Goal: Task Accomplishment & Management: Manage account settings

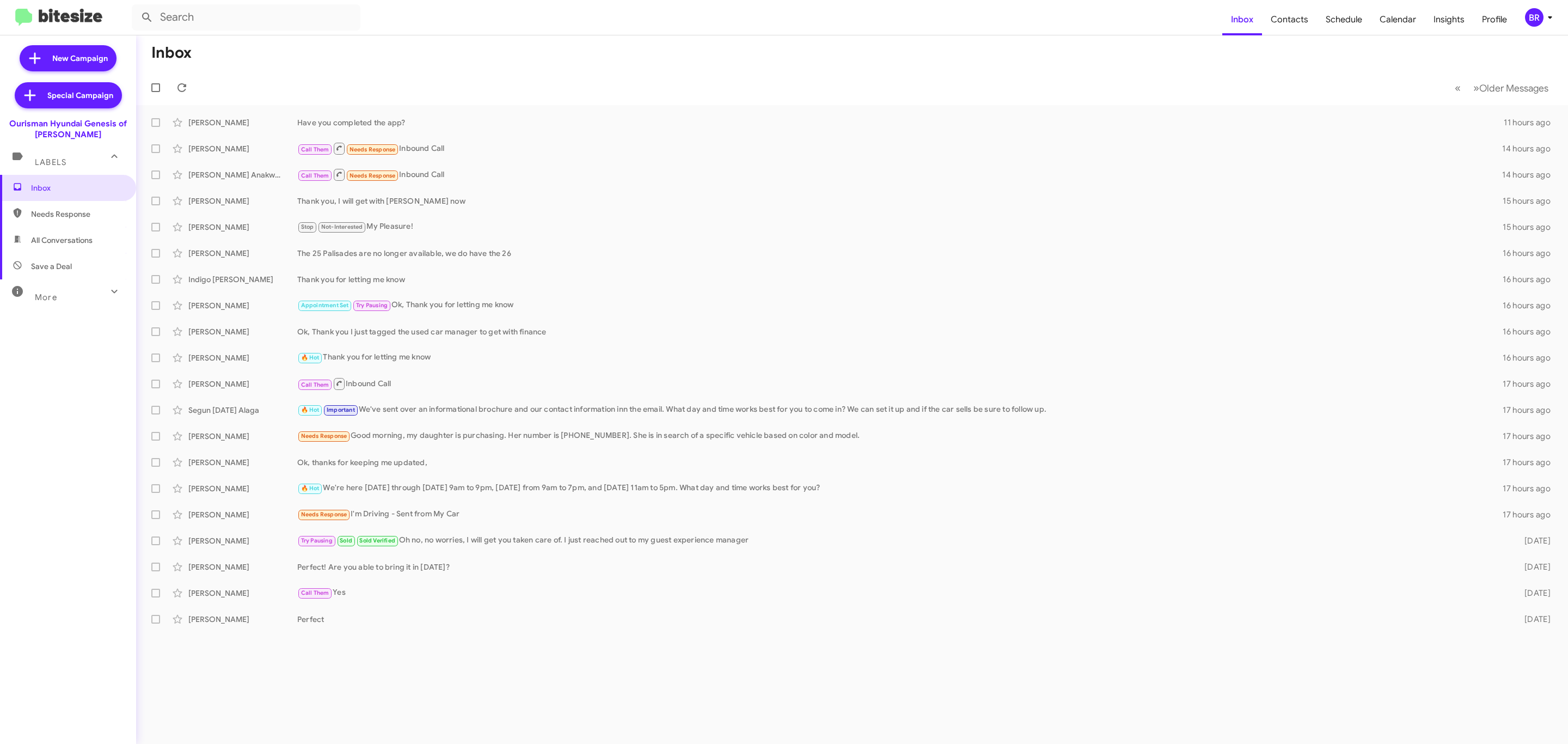
click at [1521, 13] on button "BR" at bounding box center [1536, 17] width 40 height 18
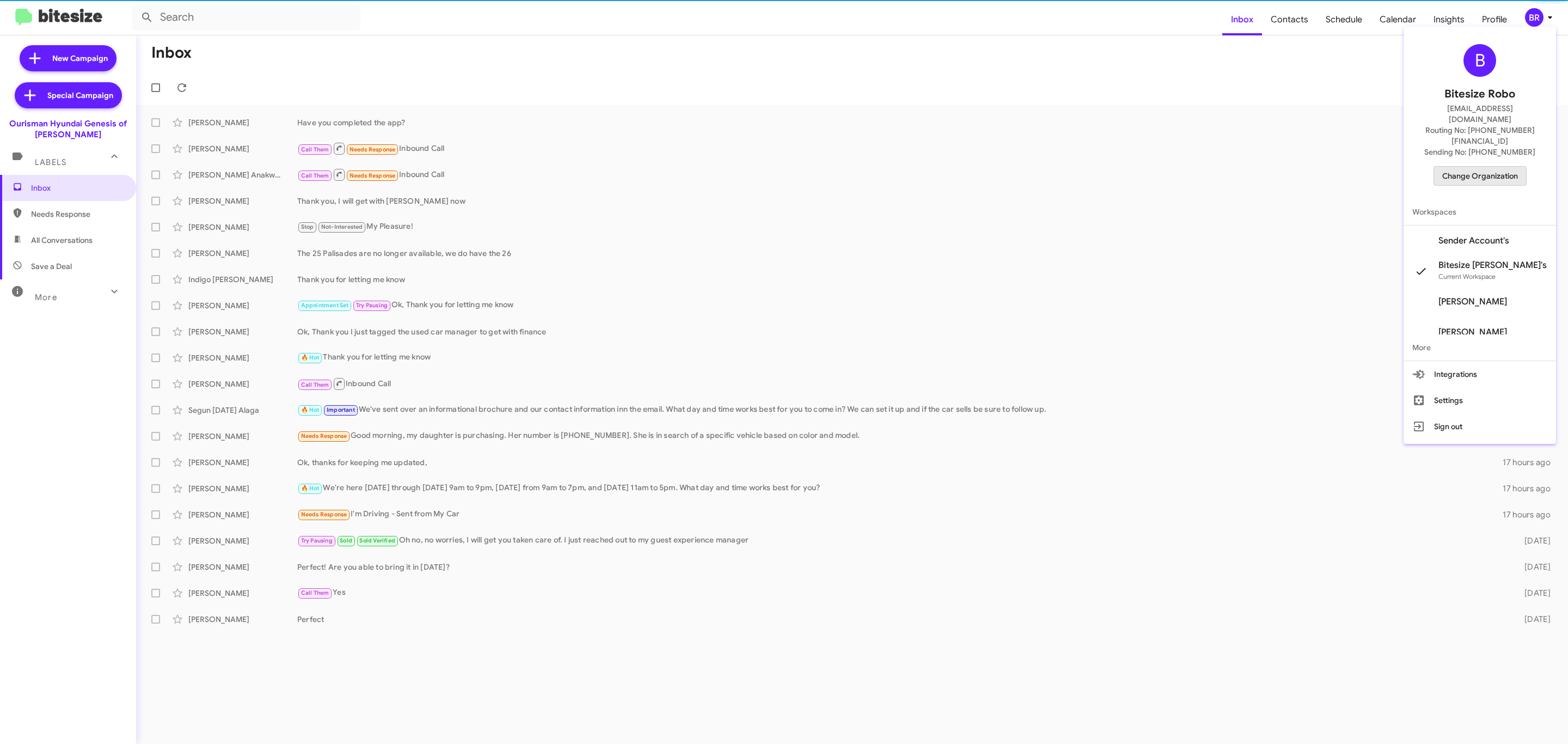
click at [1487, 167] on span "Change Organization" at bounding box center [1480, 176] width 75 height 18
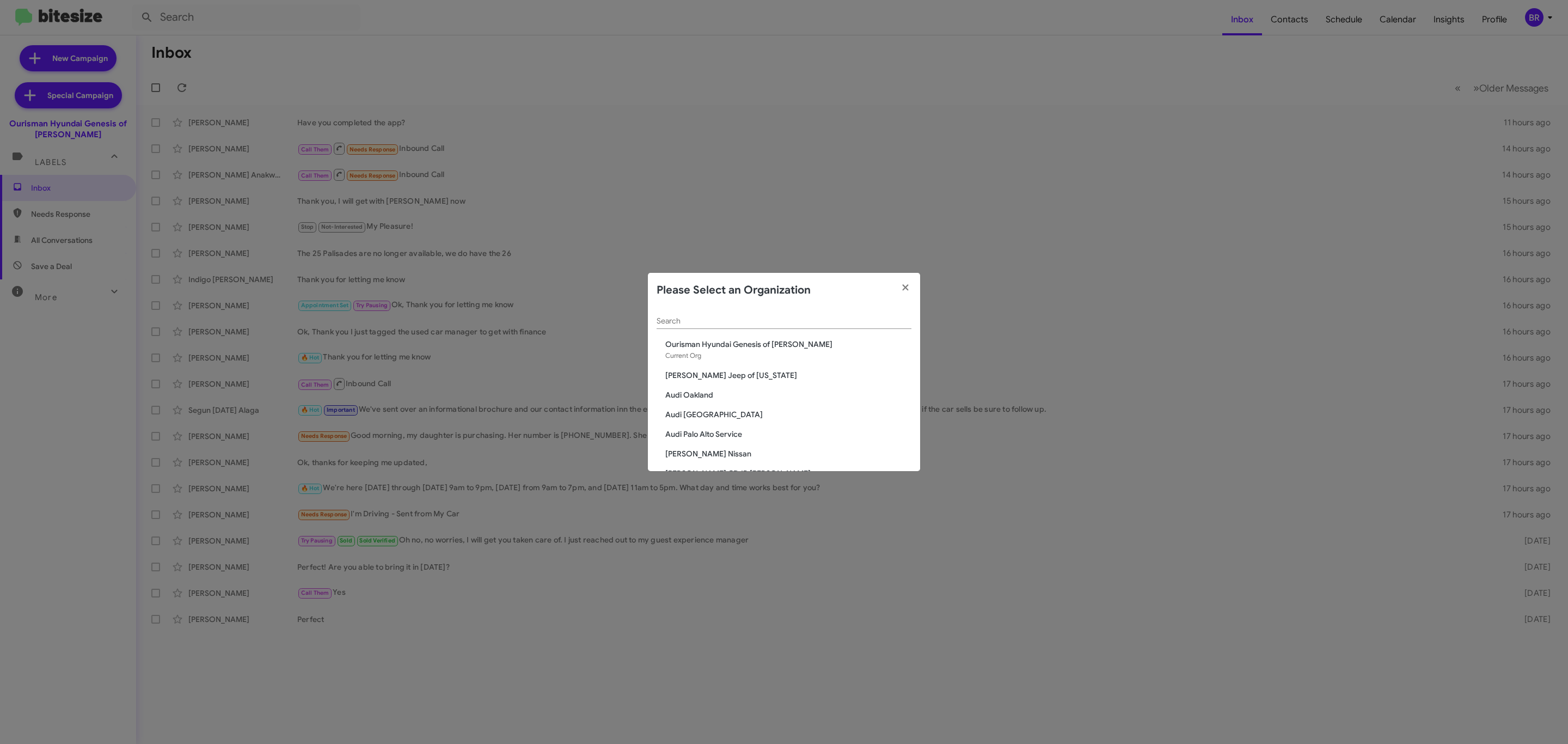
click at [724, 312] on div "Search" at bounding box center [784, 318] width 255 height 21
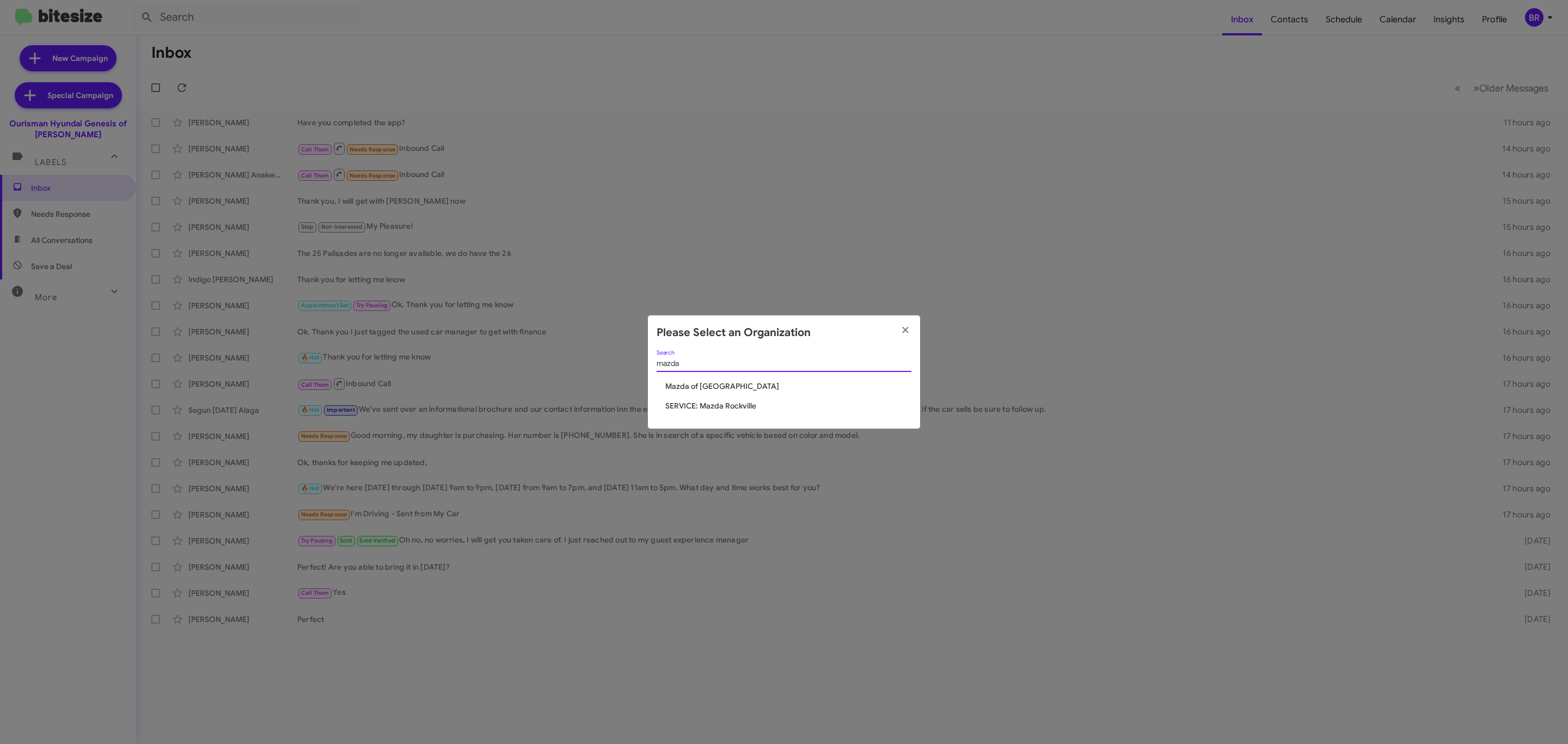
type input "mazda"
click at [709, 384] on span "Mazda of [GEOGRAPHIC_DATA]" at bounding box center [788, 386] width 246 height 11
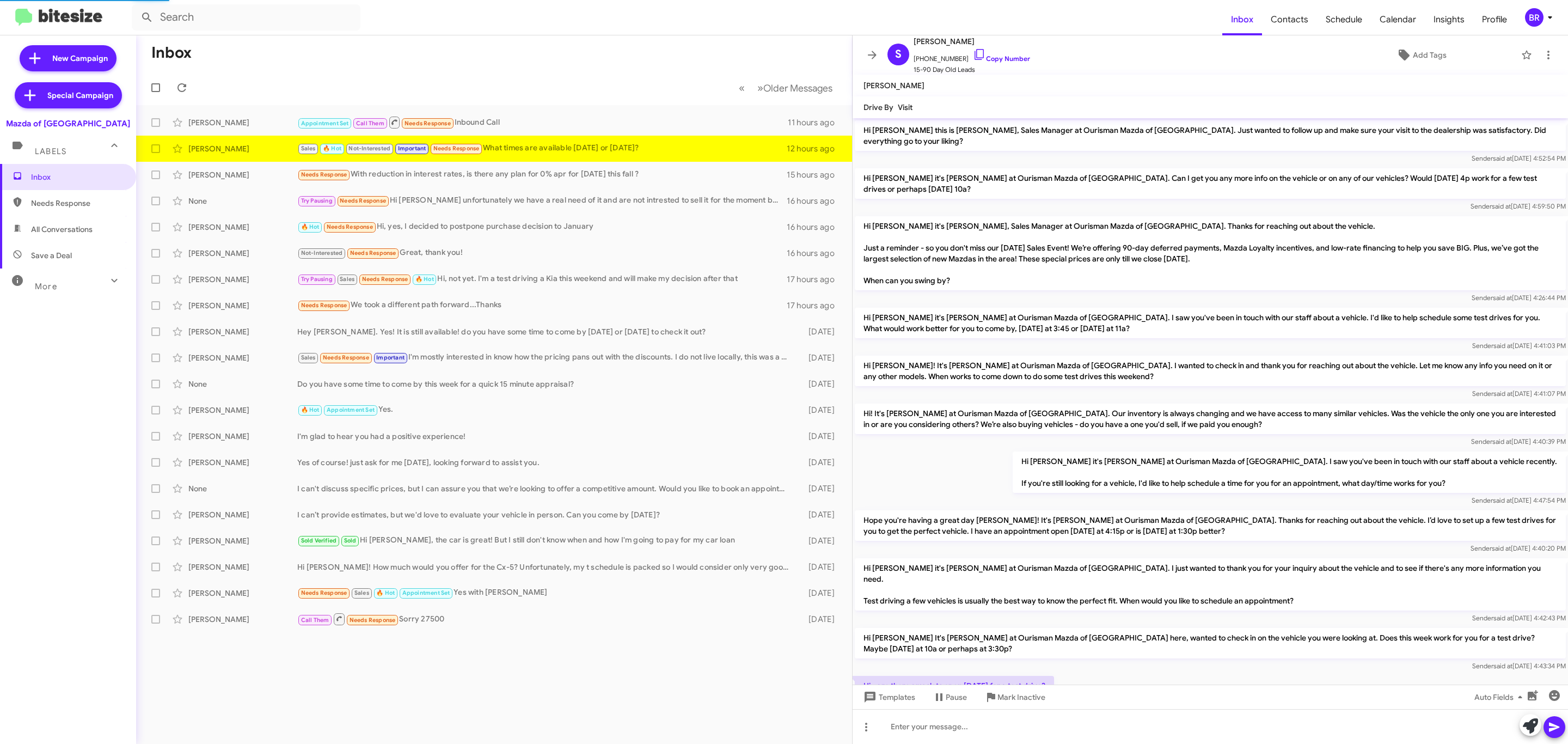
scroll to position [330, 0]
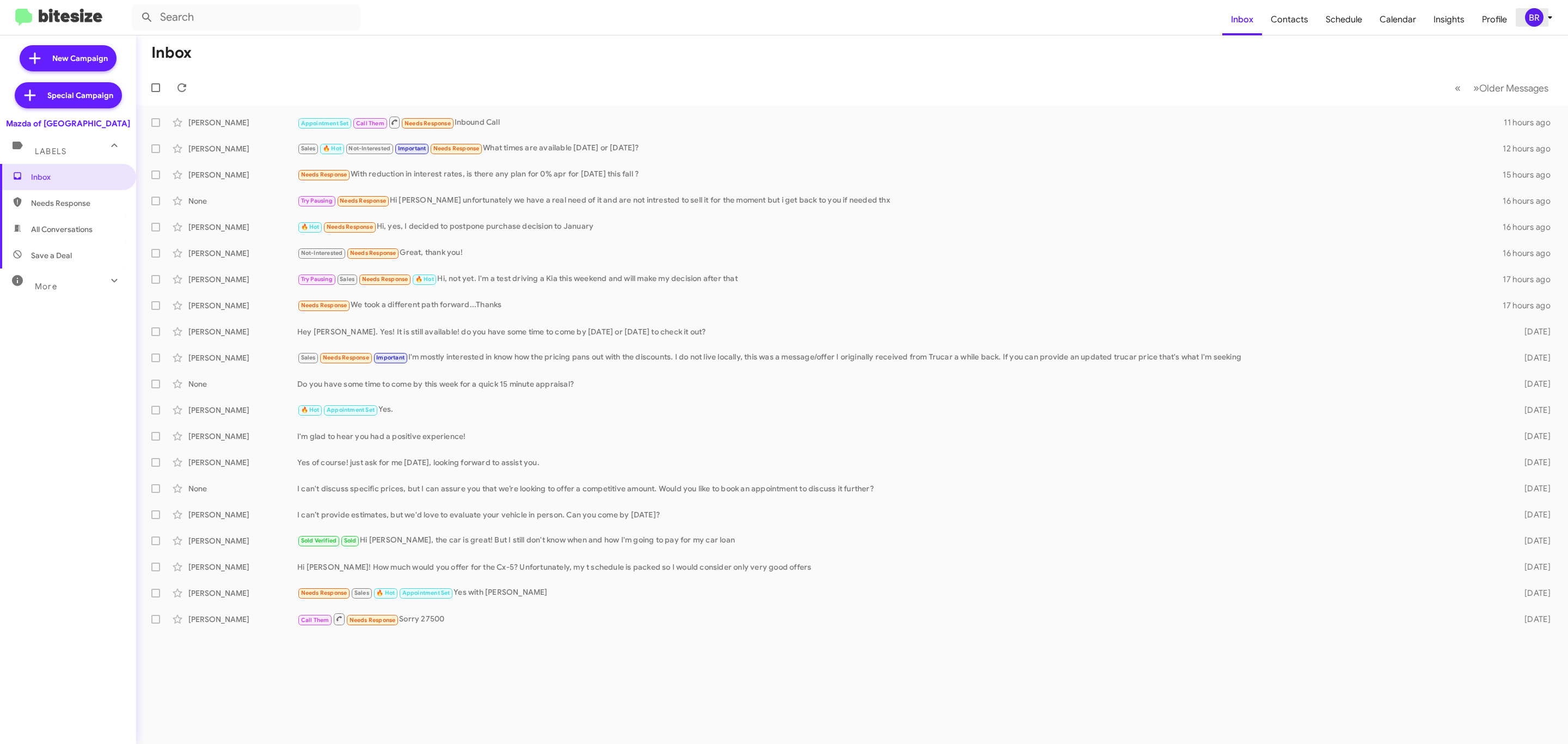
click at [1535, 26] on div "BR" at bounding box center [1534, 17] width 18 height 18
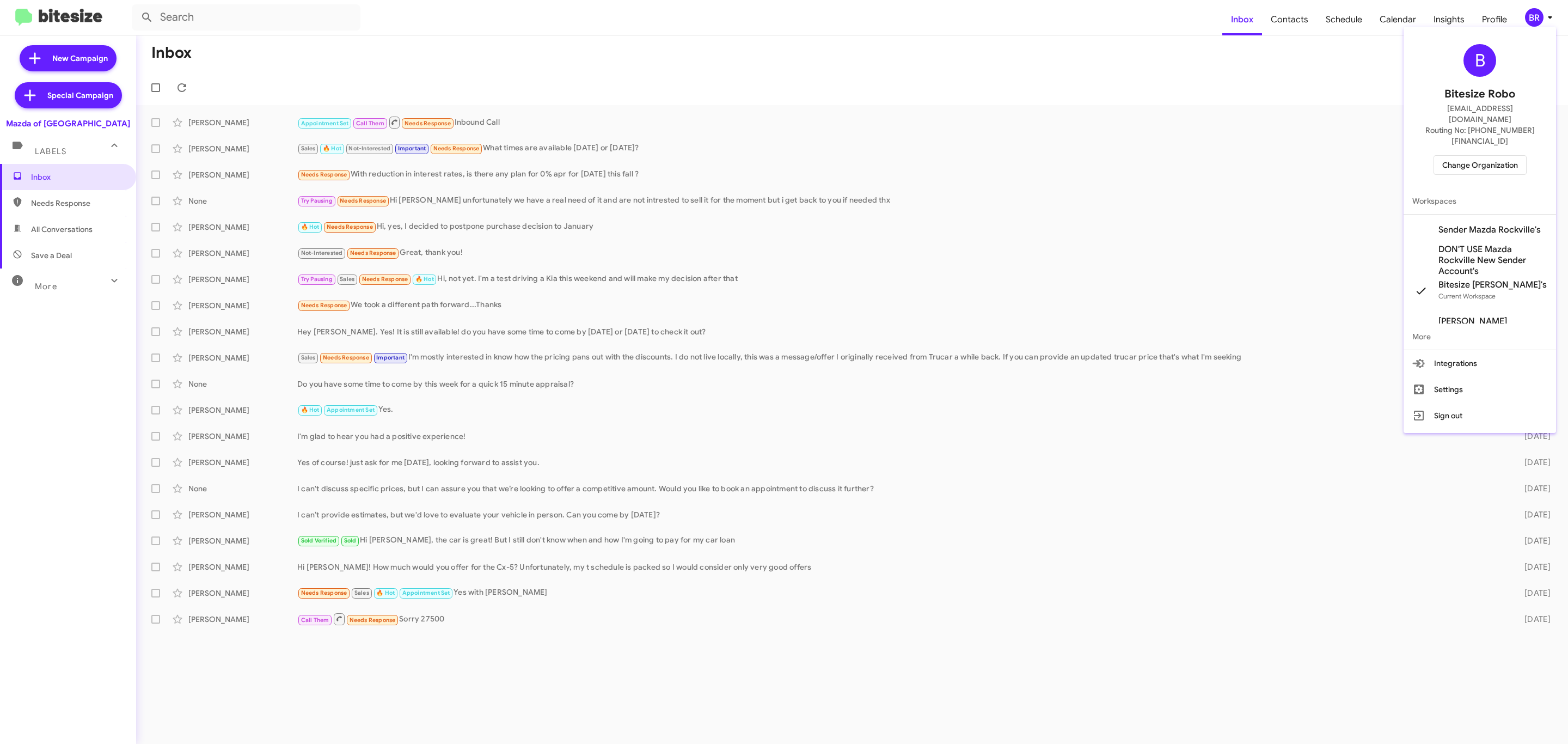
click at [1465, 156] on span "Change Organization" at bounding box center [1480, 165] width 75 height 18
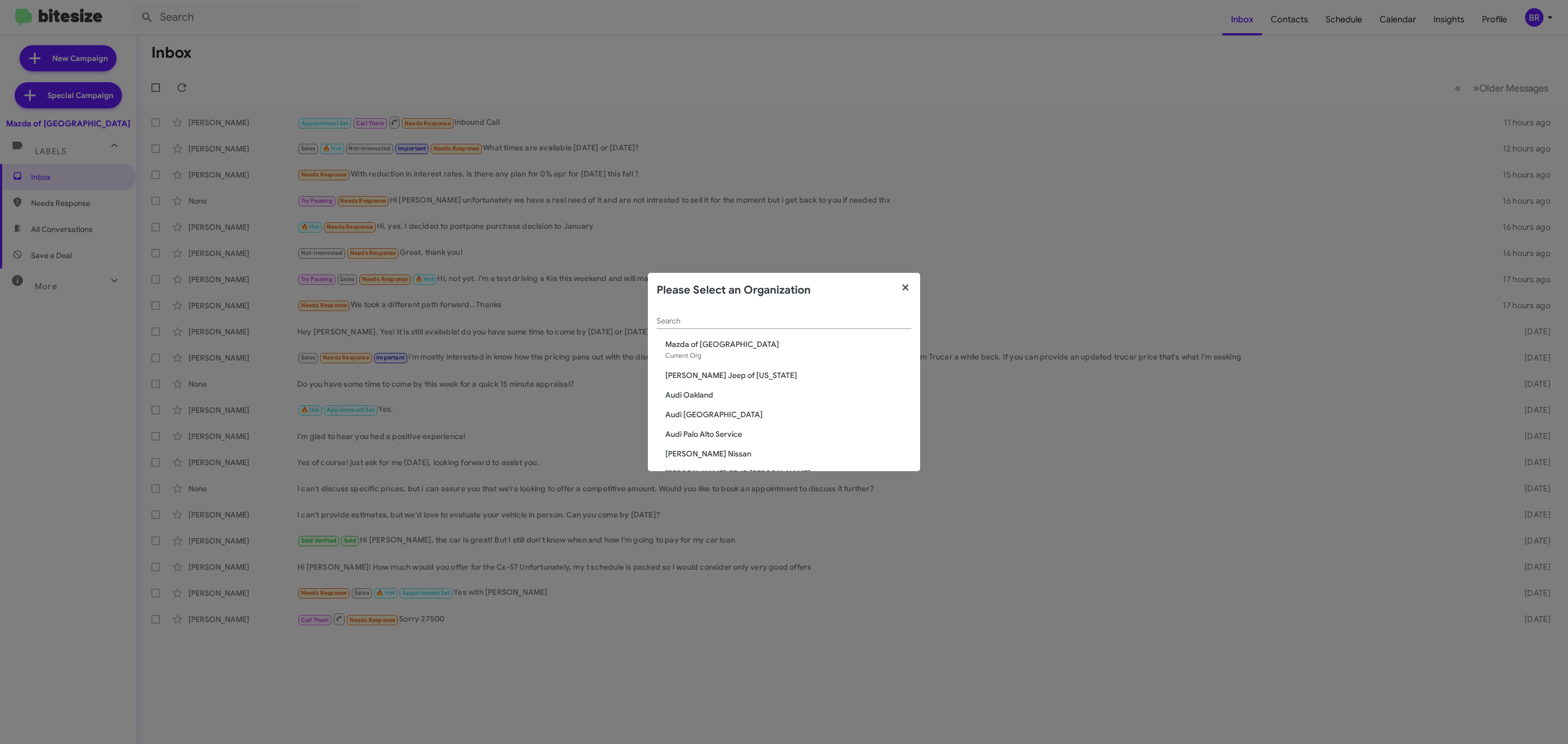
click at [902, 283] on icon "button" at bounding box center [906, 287] width 13 height 10
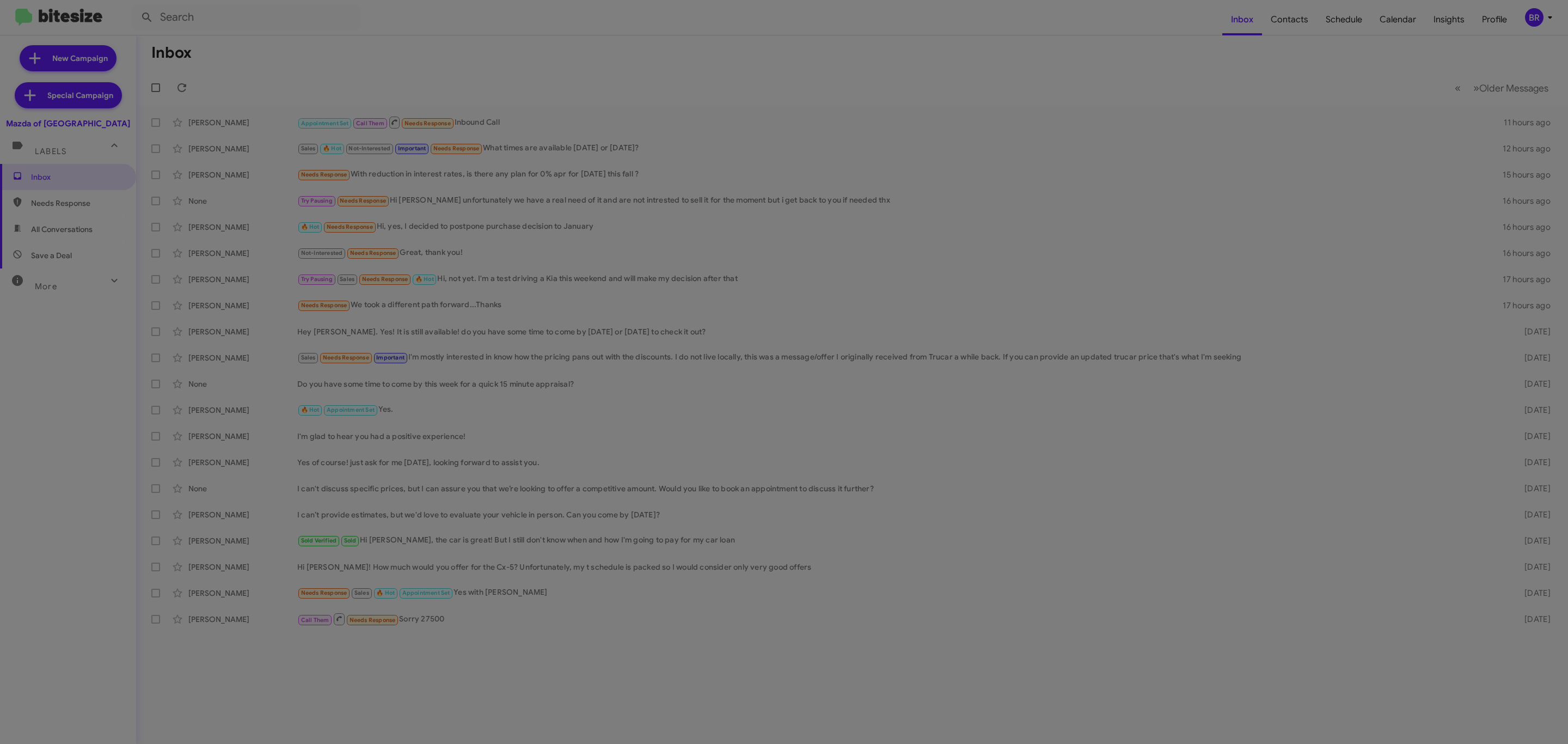
click at [905, 276] on button "button" at bounding box center [905, 261] width 30 height 30
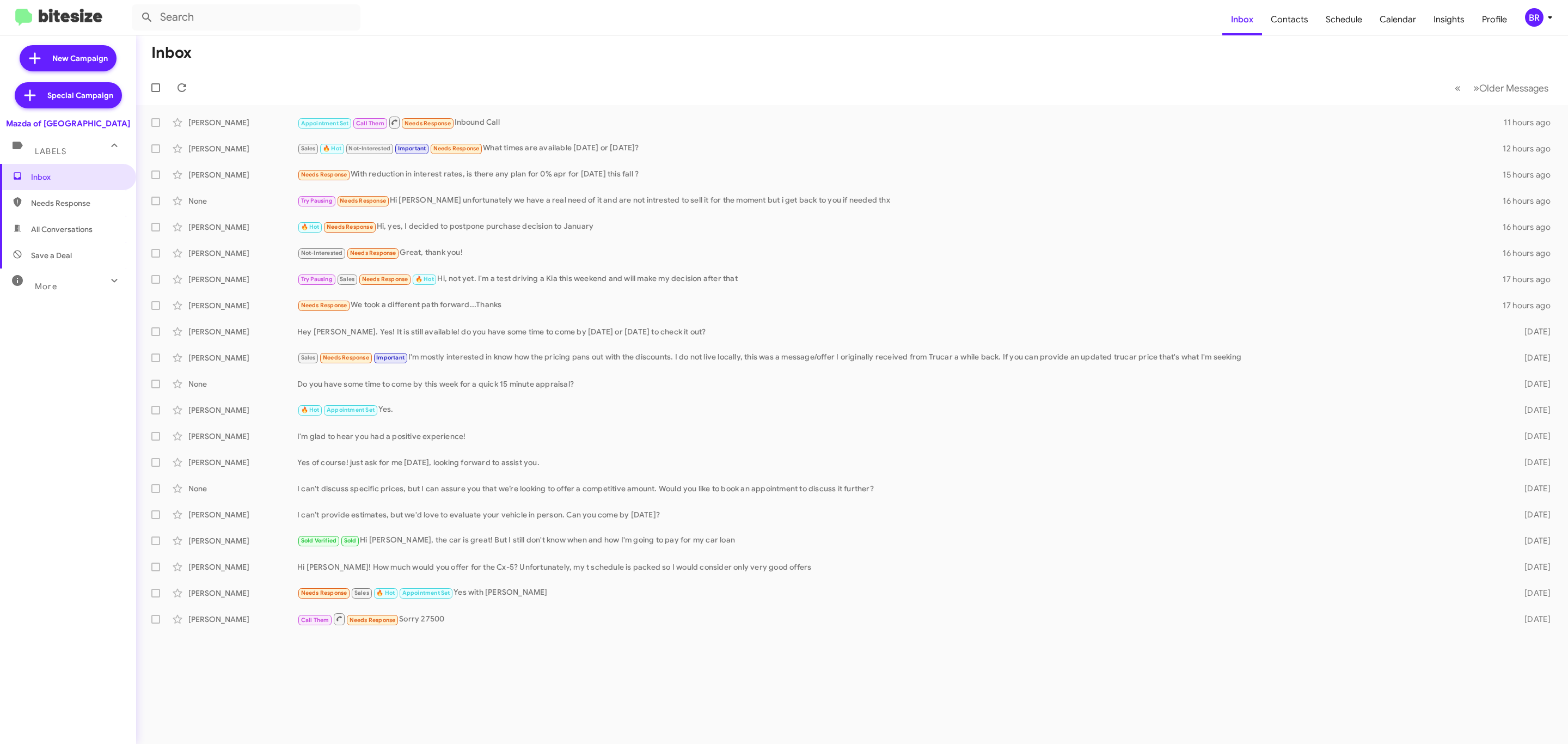
click at [1545, 22] on icon at bounding box center [1550, 17] width 13 height 13
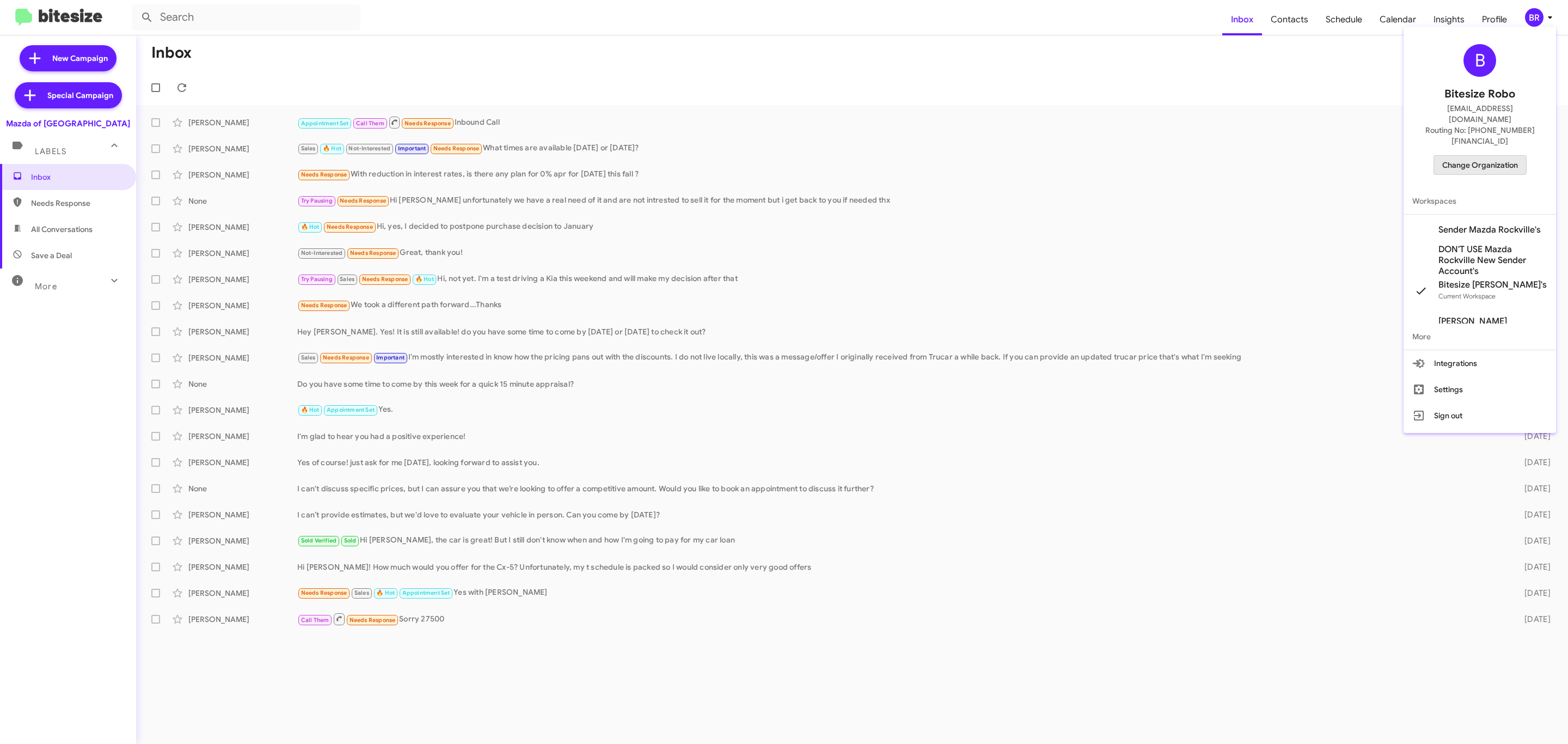
click at [1452, 156] on span "Change Organization" at bounding box center [1480, 165] width 75 height 18
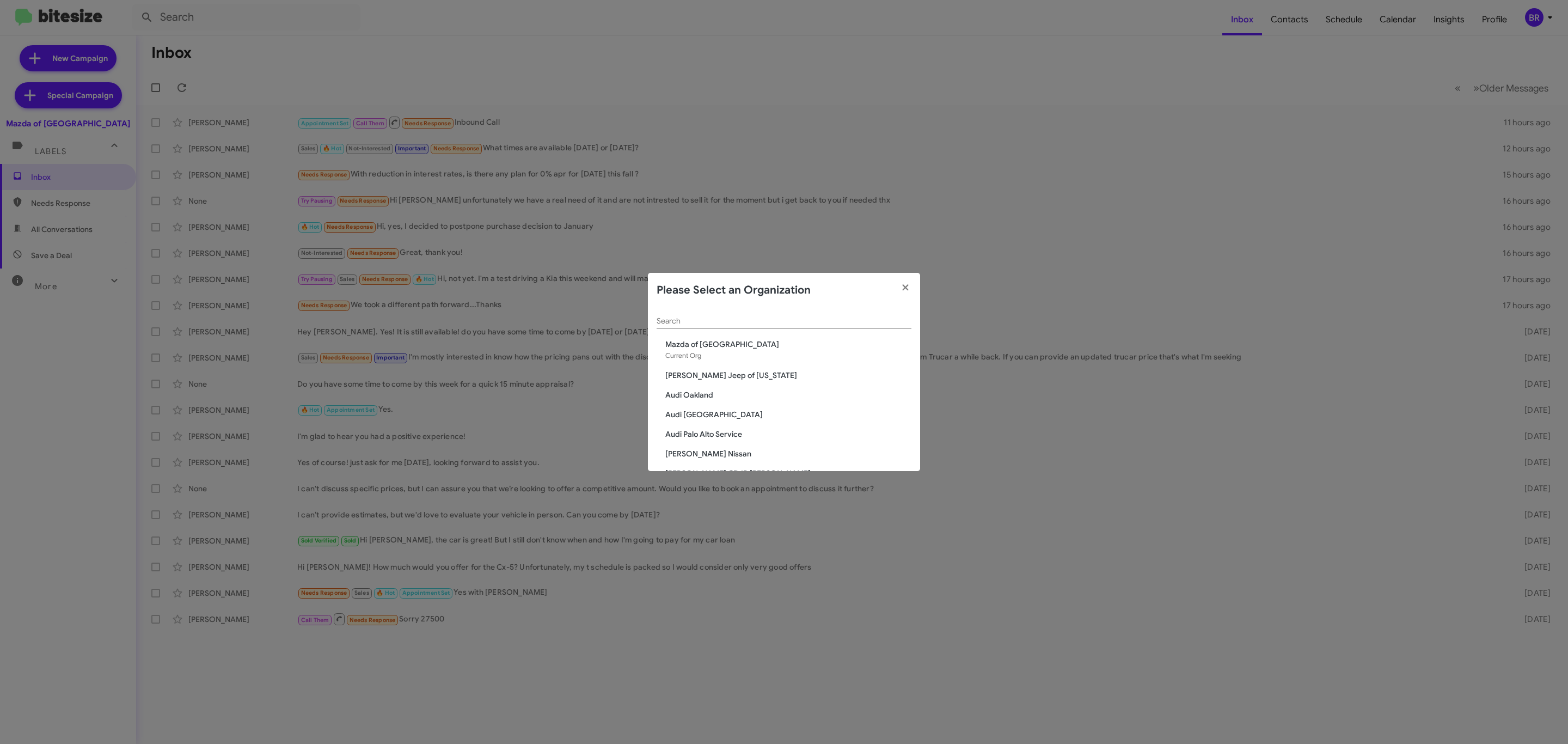
click at [797, 320] on input "Search" at bounding box center [784, 321] width 255 height 9
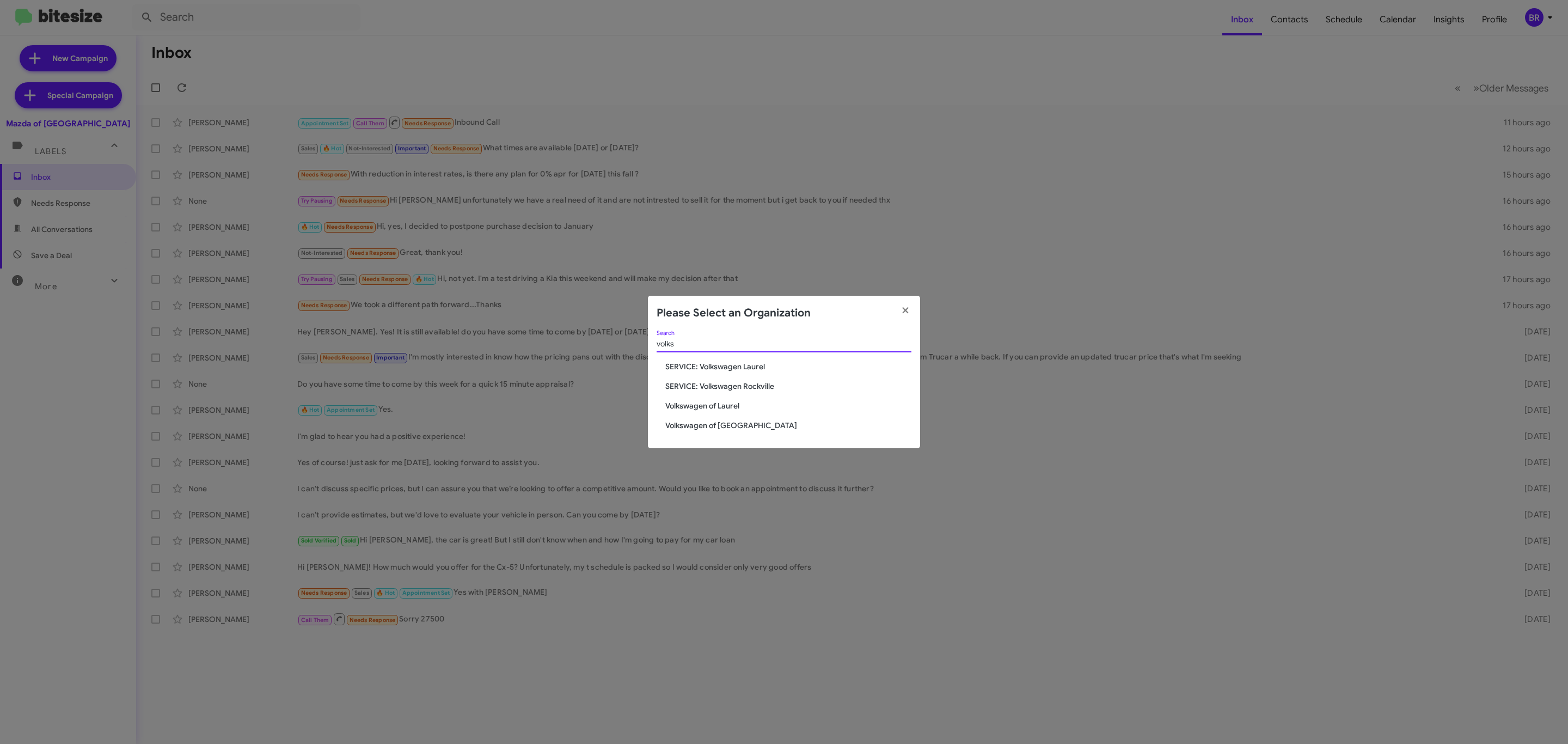
type input "volks"
click at [714, 409] on span "Volkswagen of Laurel" at bounding box center [788, 405] width 246 height 11
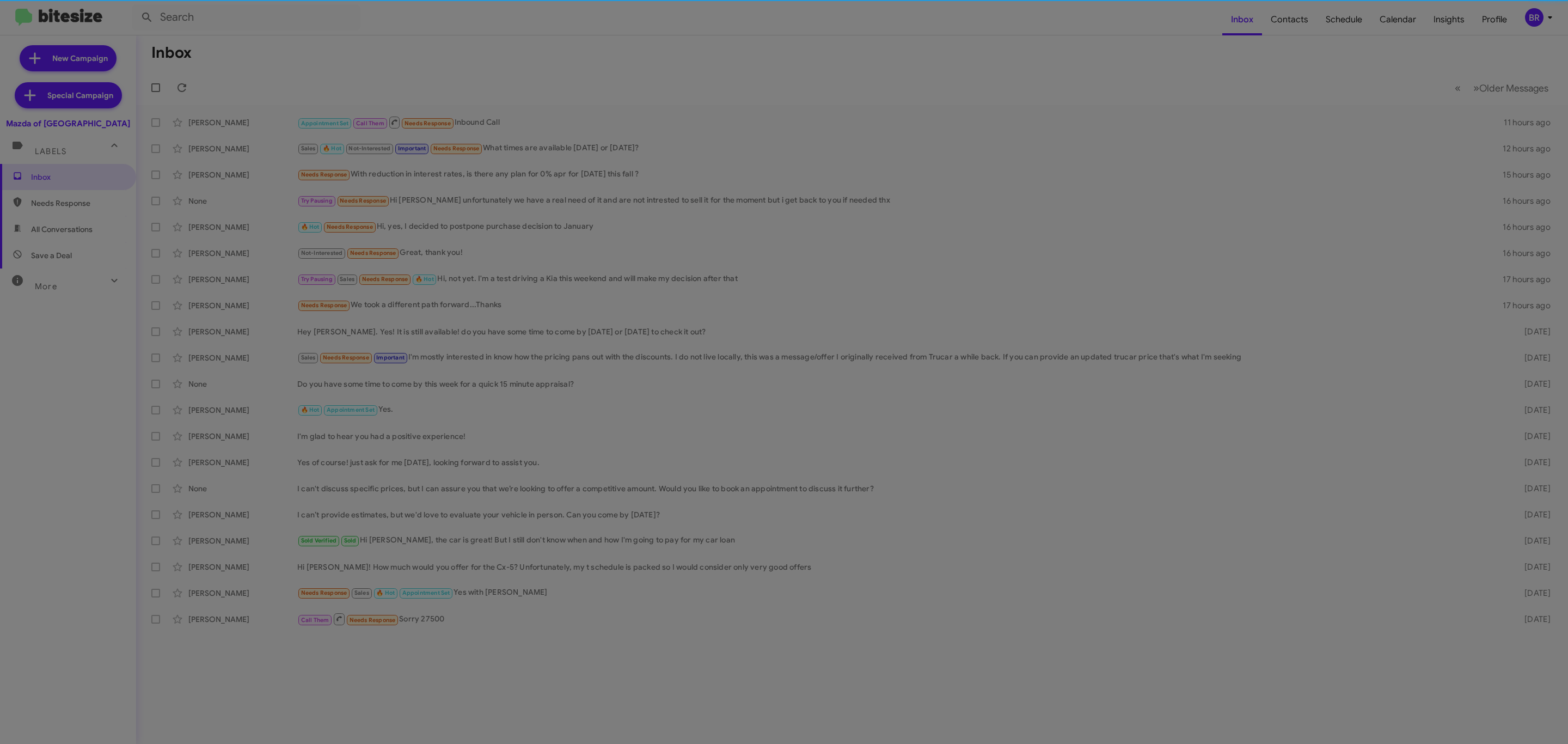
click at [720, 407] on div "volks Search SERVICE: Volkswagen Laurel SERVICE: Volkswagen Rockville Volkswage…" at bounding box center [783, 362] width 272 height 118
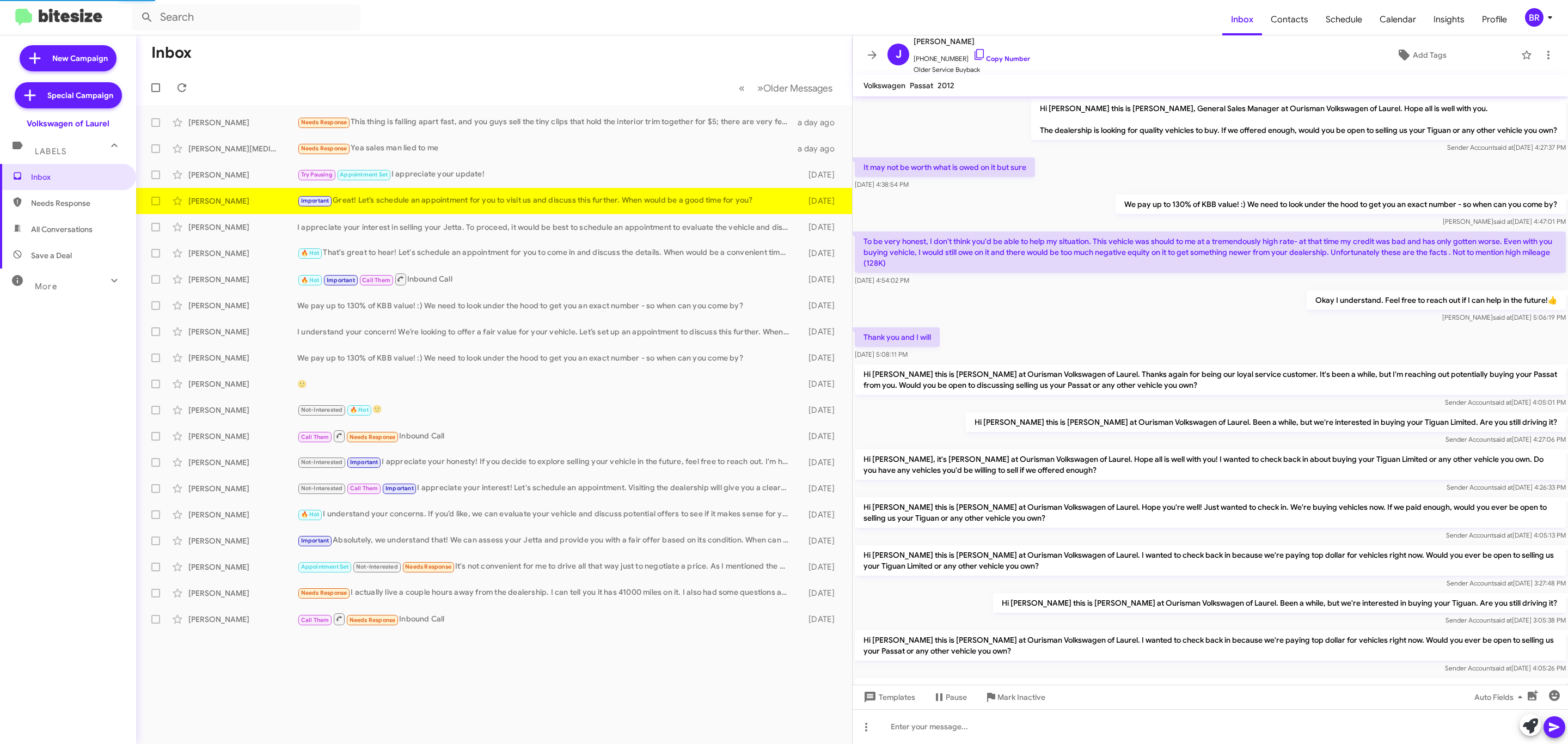
scroll to position [206, 0]
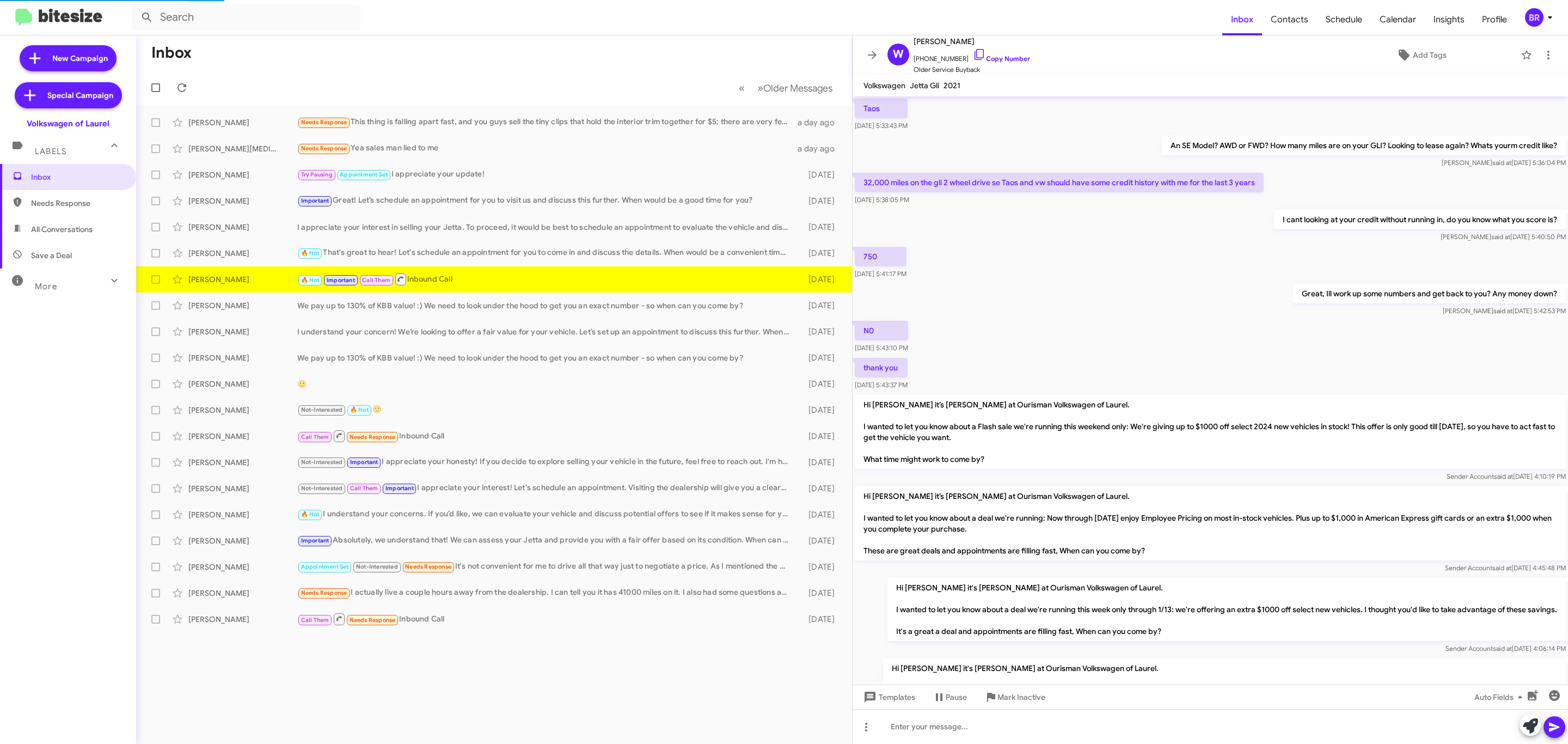
scroll to position [451, 0]
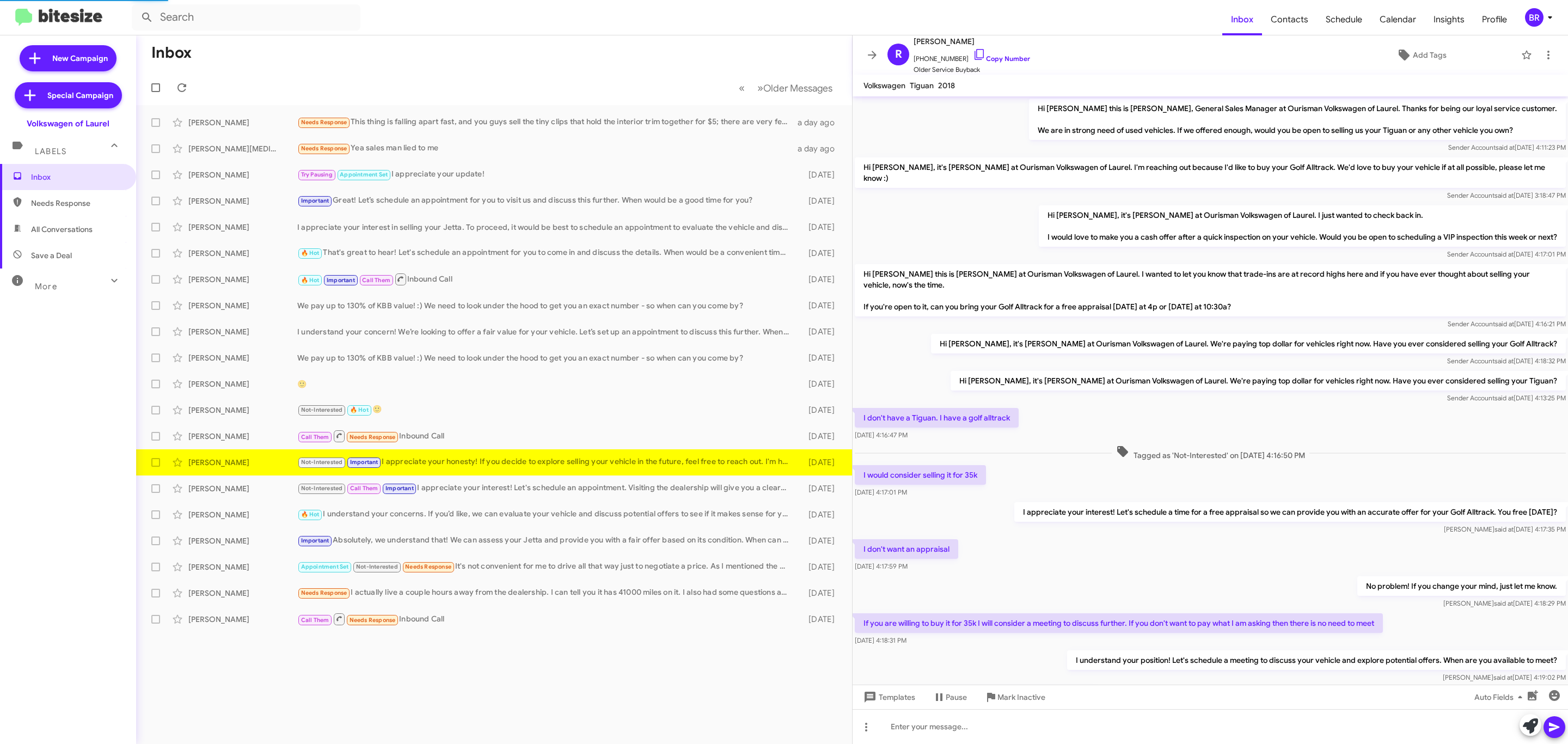
scroll to position [85, 0]
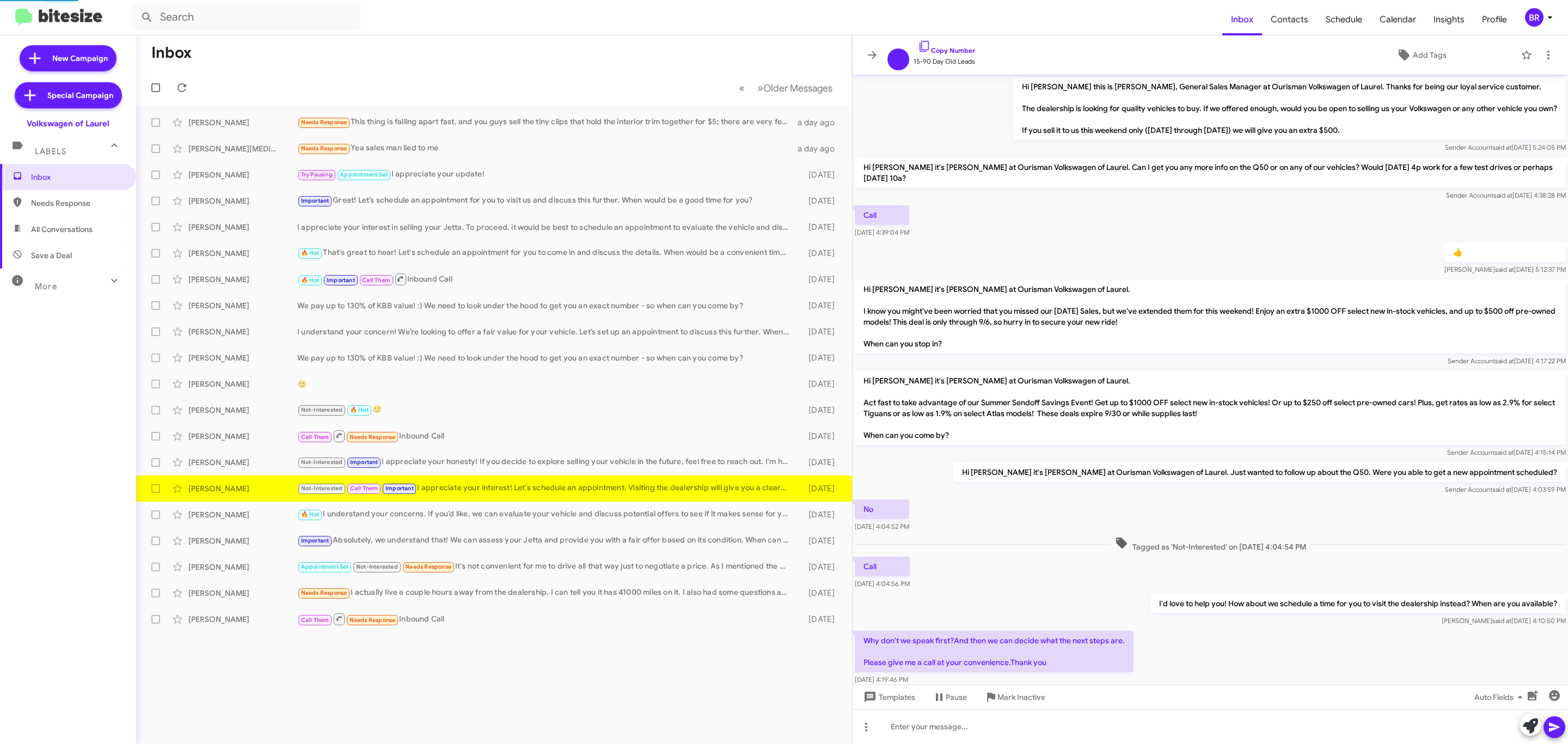
scroll to position [144, 0]
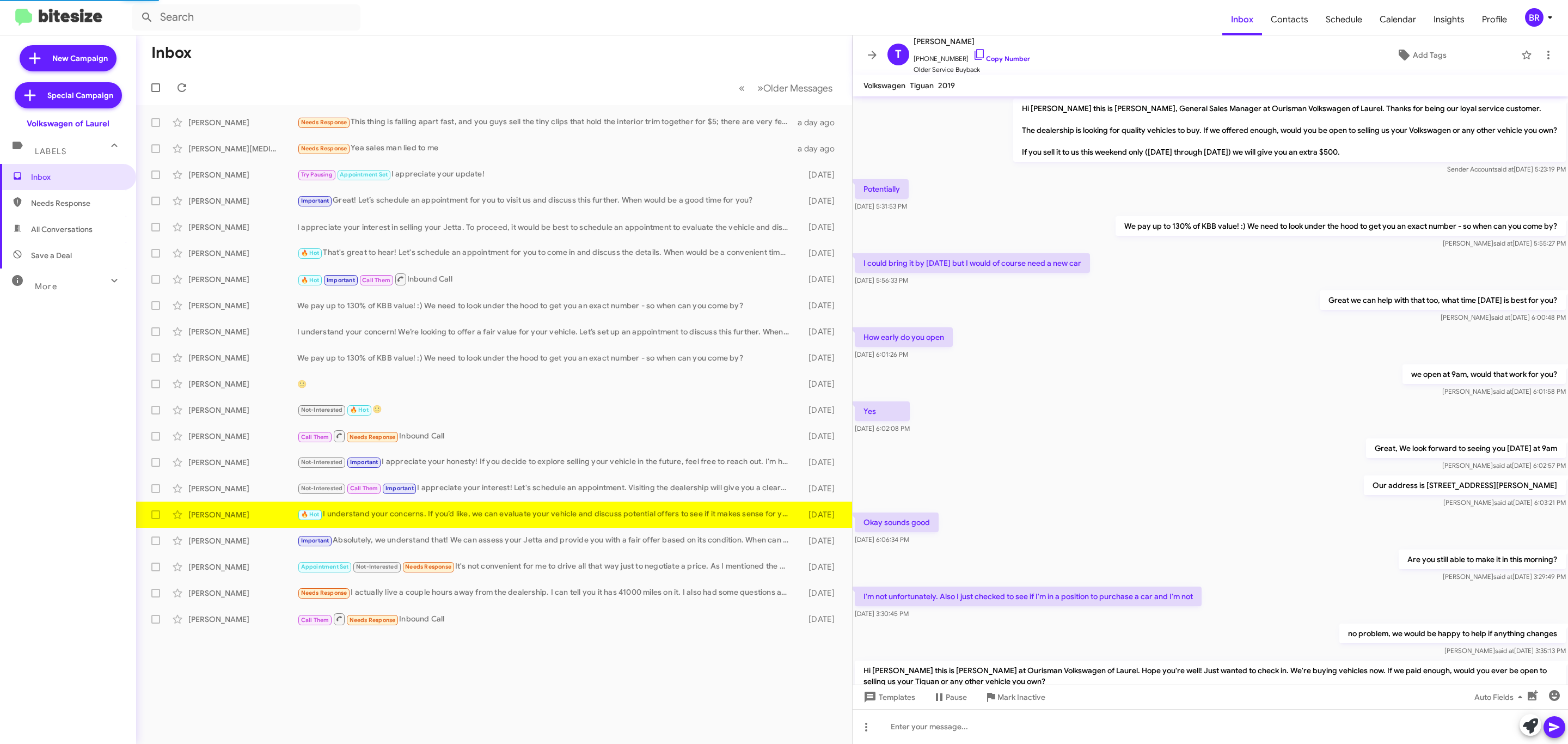
scroll to position [141, 0]
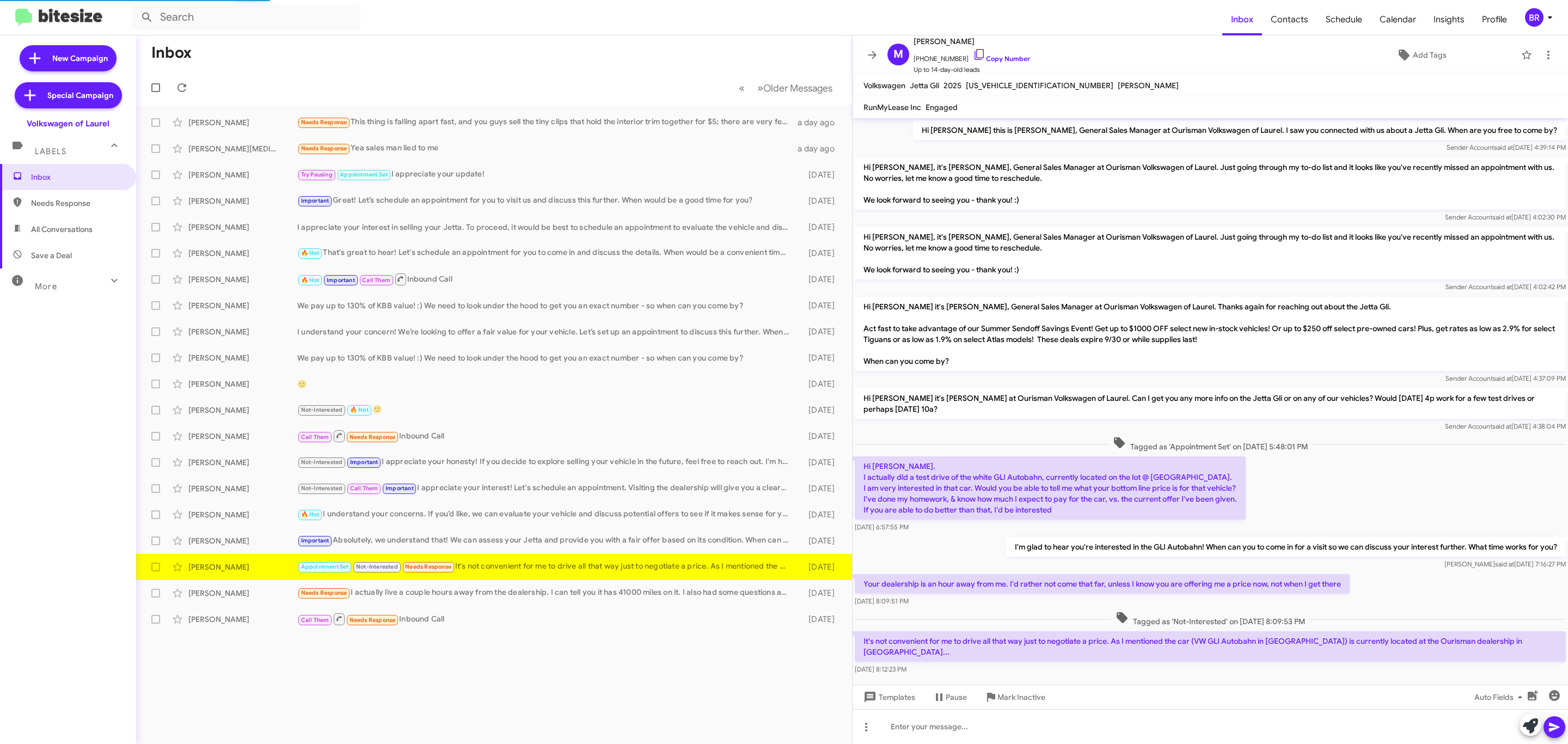
scroll to position [12, 0]
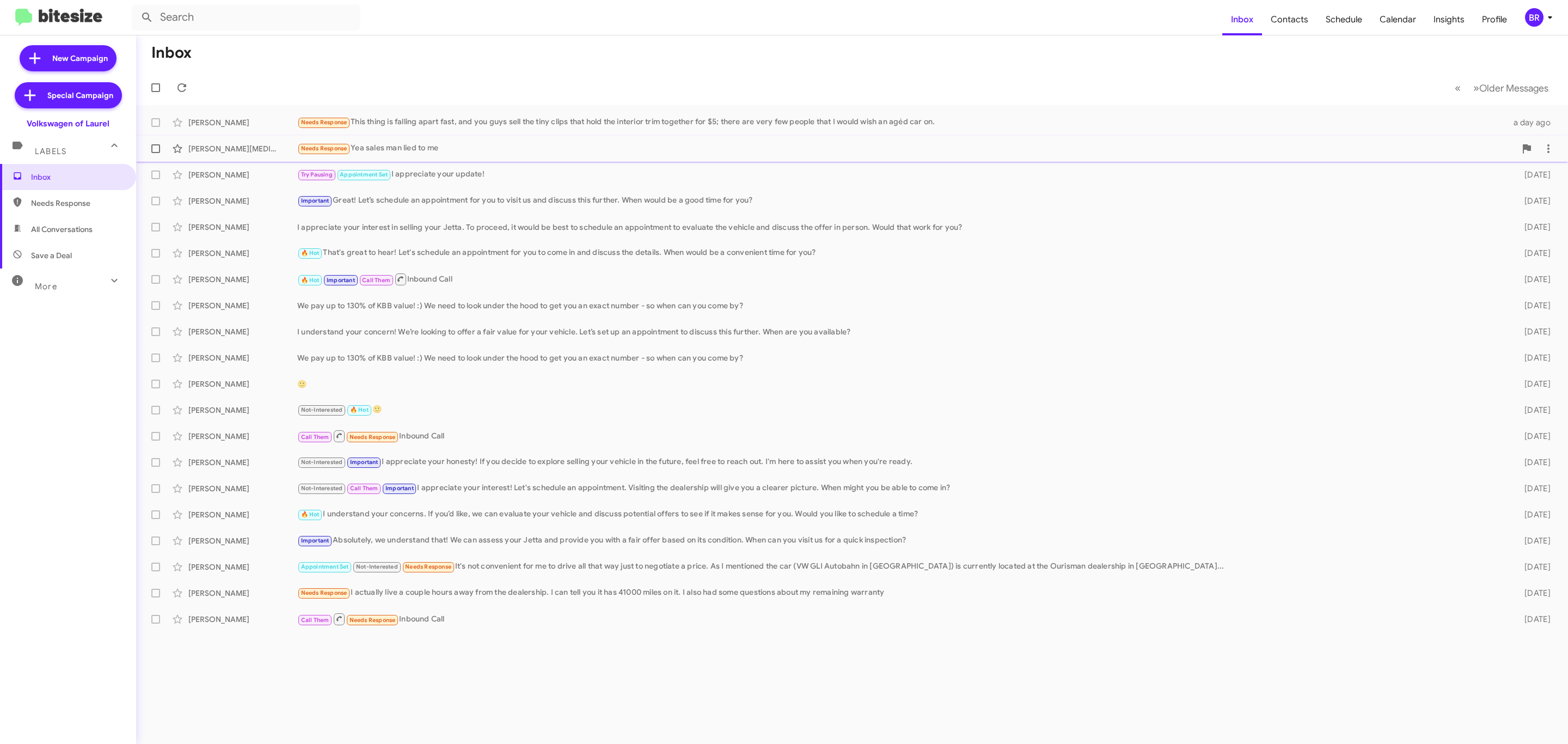
click at [158, 149] on span at bounding box center [156, 149] width 9 height 9
click at [156, 153] on input "checkbox" at bounding box center [155, 153] width 1 height 1
checkbox input "true"
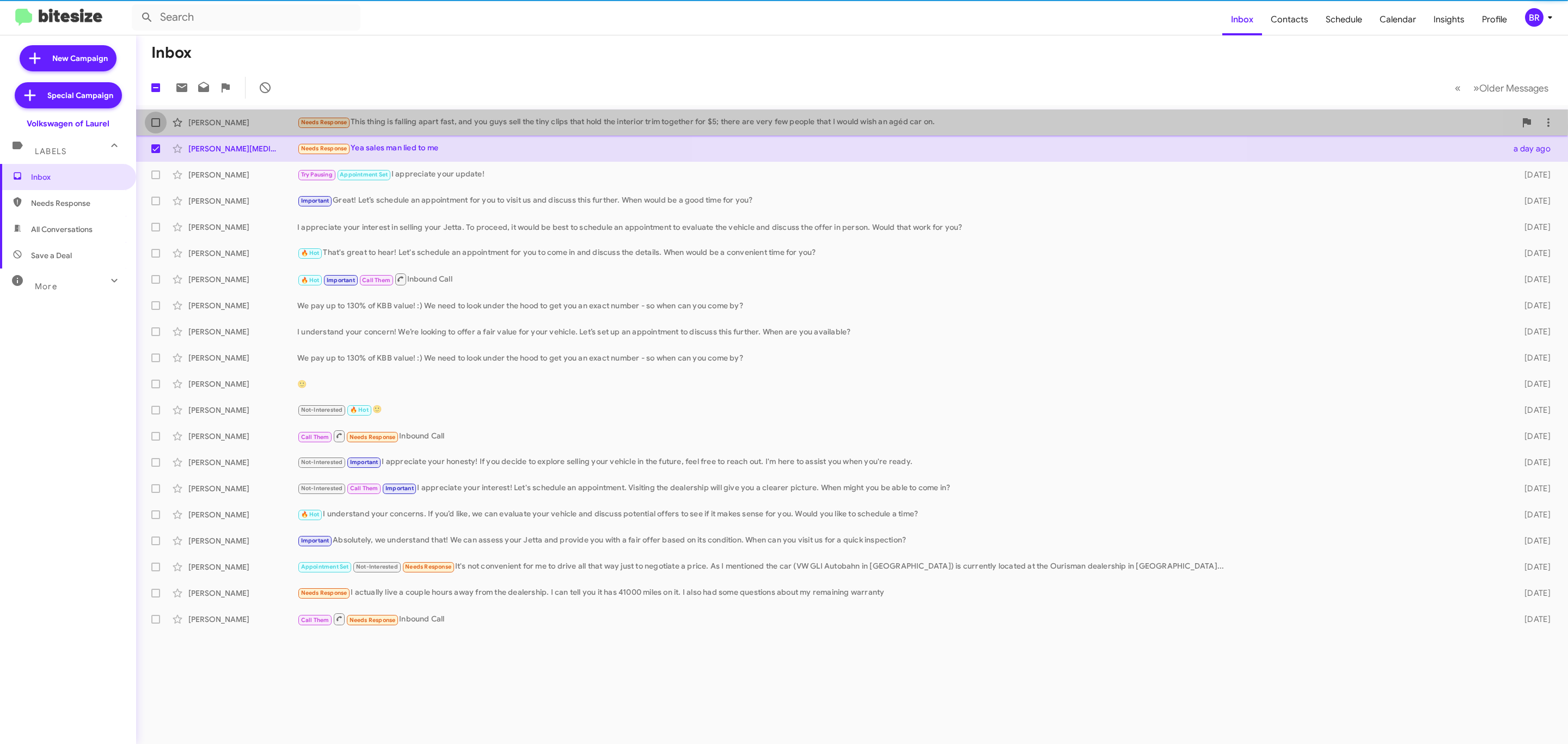
click at [152, 128] on label at bounding box center [156, 122] width 22 height 22
click at [155, 127] on input "checkbox" at bounding box center [155, 127] width 1 height 1
checkbox input "true"
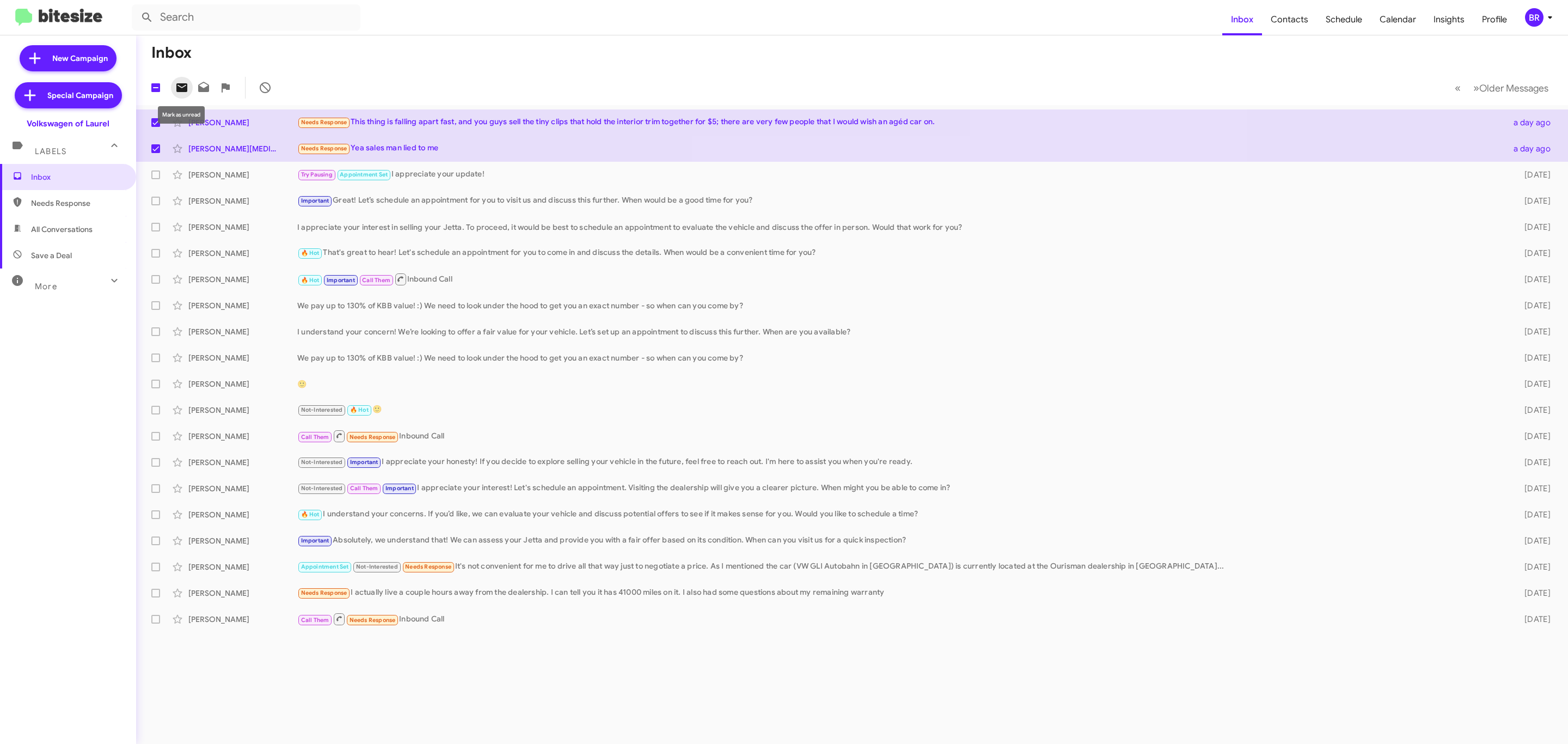
click at [178, 86] on icon at bounding box center [182, 88] width 11 height 9
click at [1531, 12] on div "BR" at bounding box center [1534, 17] width 18 height 18
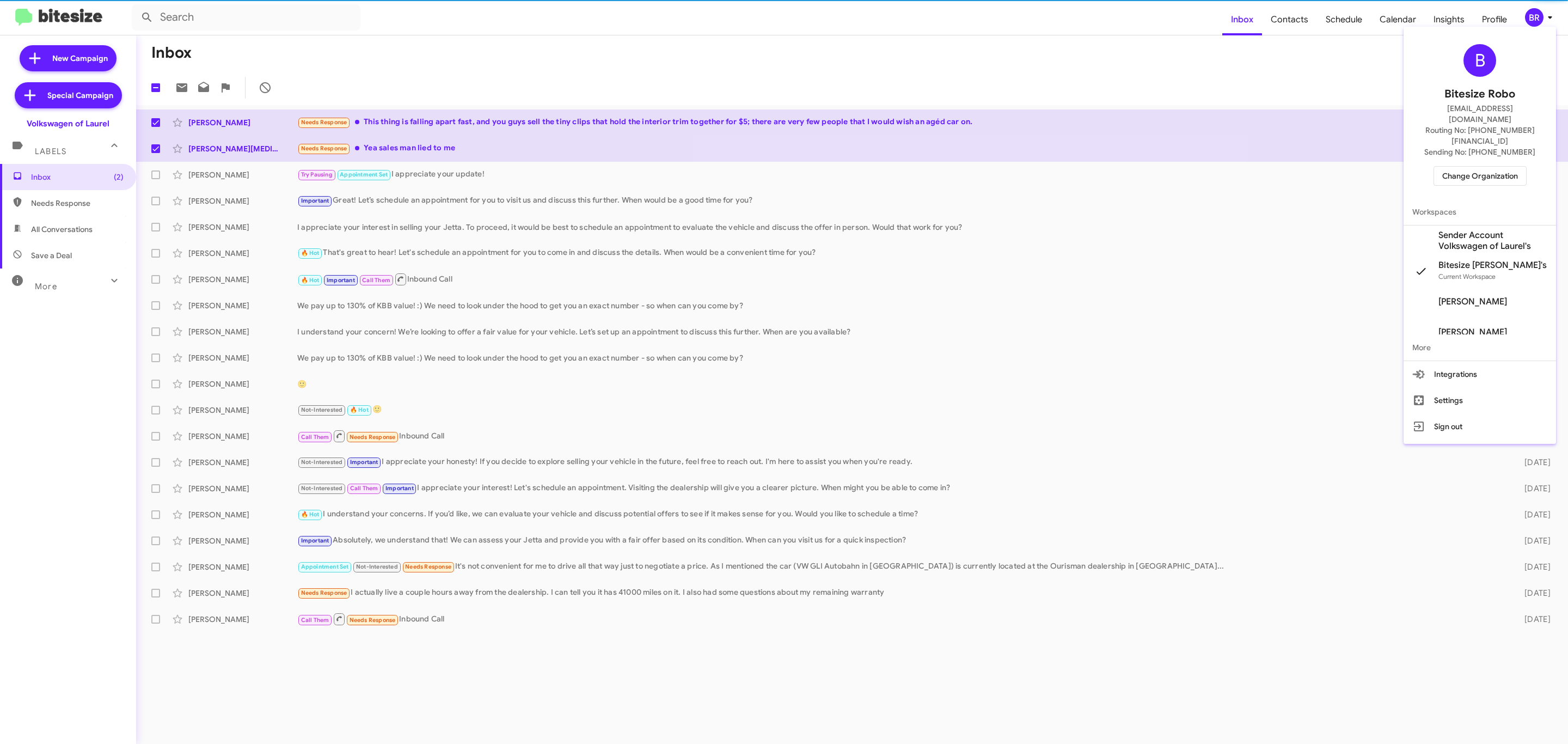
click at [1465, 167] on span "Change Organization" at bounding box center [1480, 176] width 75 height 18
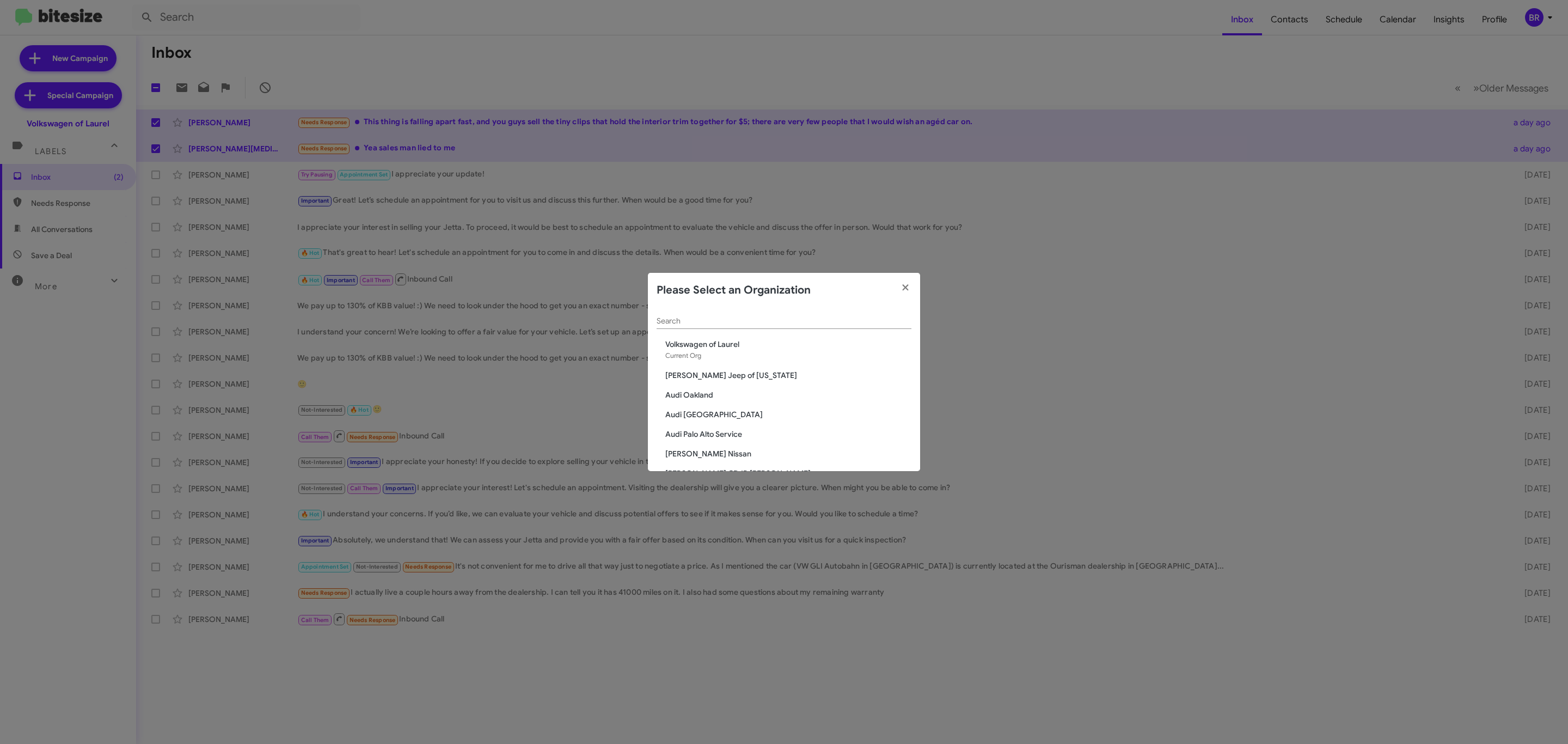
click at [691, 319] on input "Search" at bounding box center [784, 321] width 255 height 9
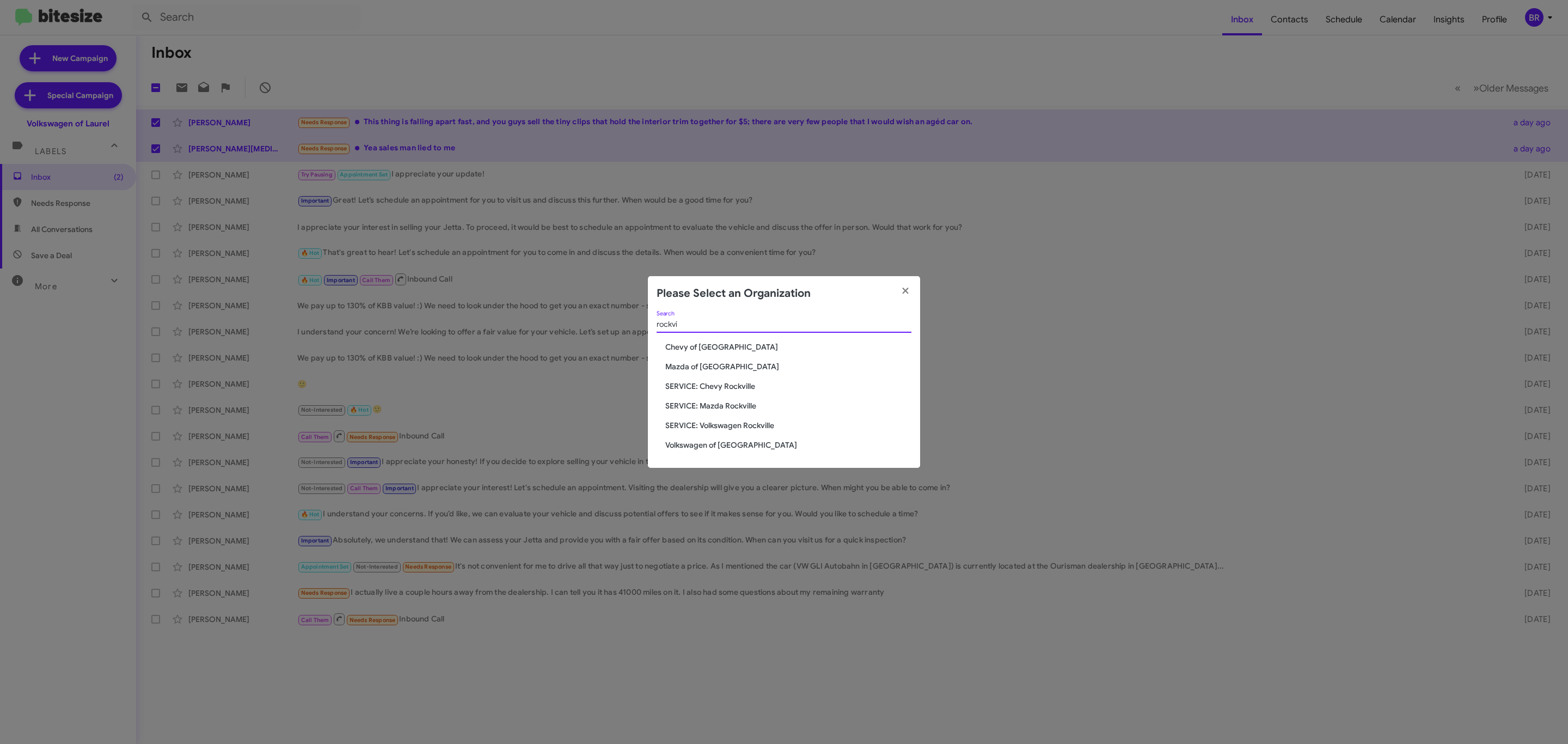
type input "rockvi"
click at [701, 445] on span "Volkswagen of [GEOGRAPHIC_DATA]" at bounding box center [788, 445] width 246 height 11
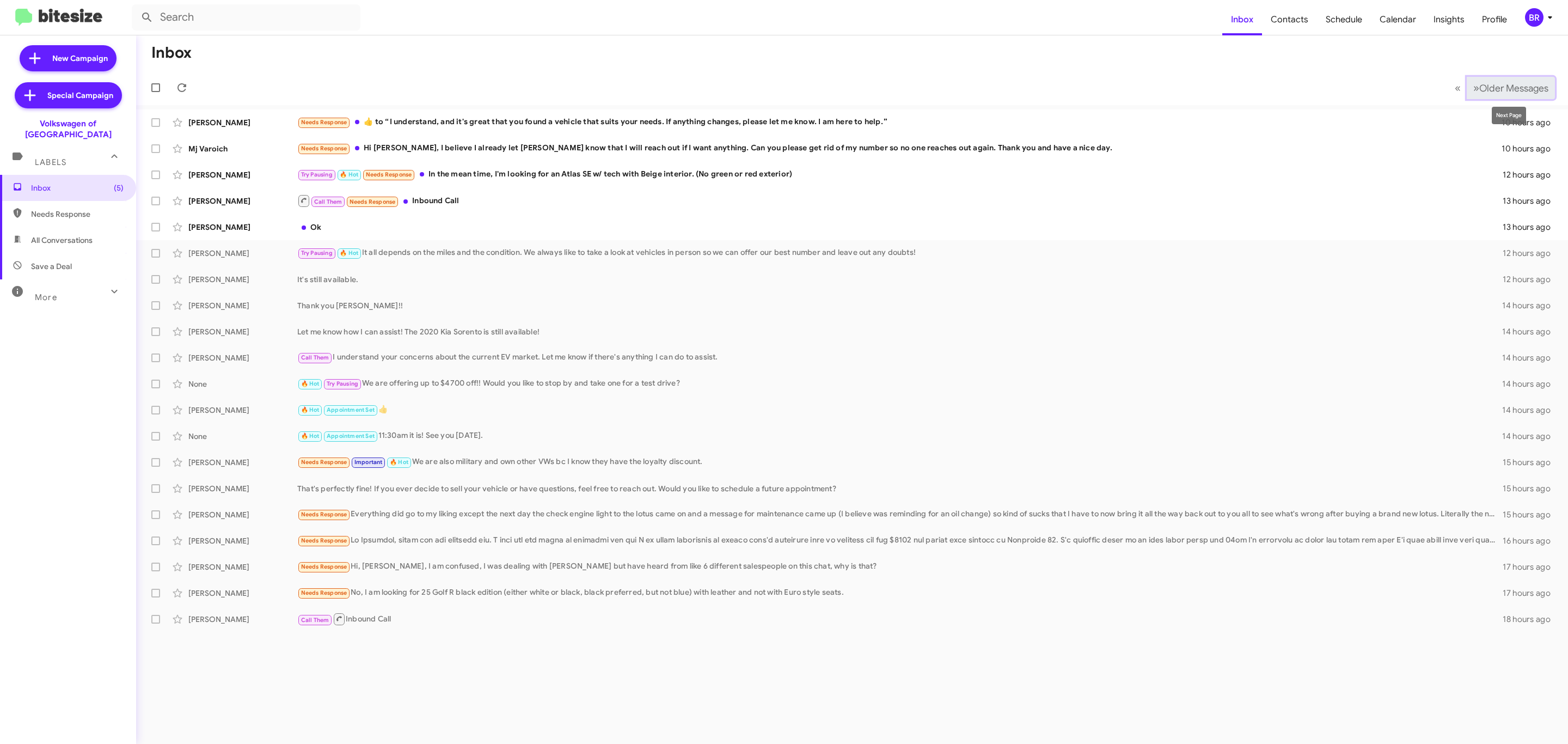
click at [1500, 91] on span "Older Messages" at bounding box center [1514, 88] width 69 height 12
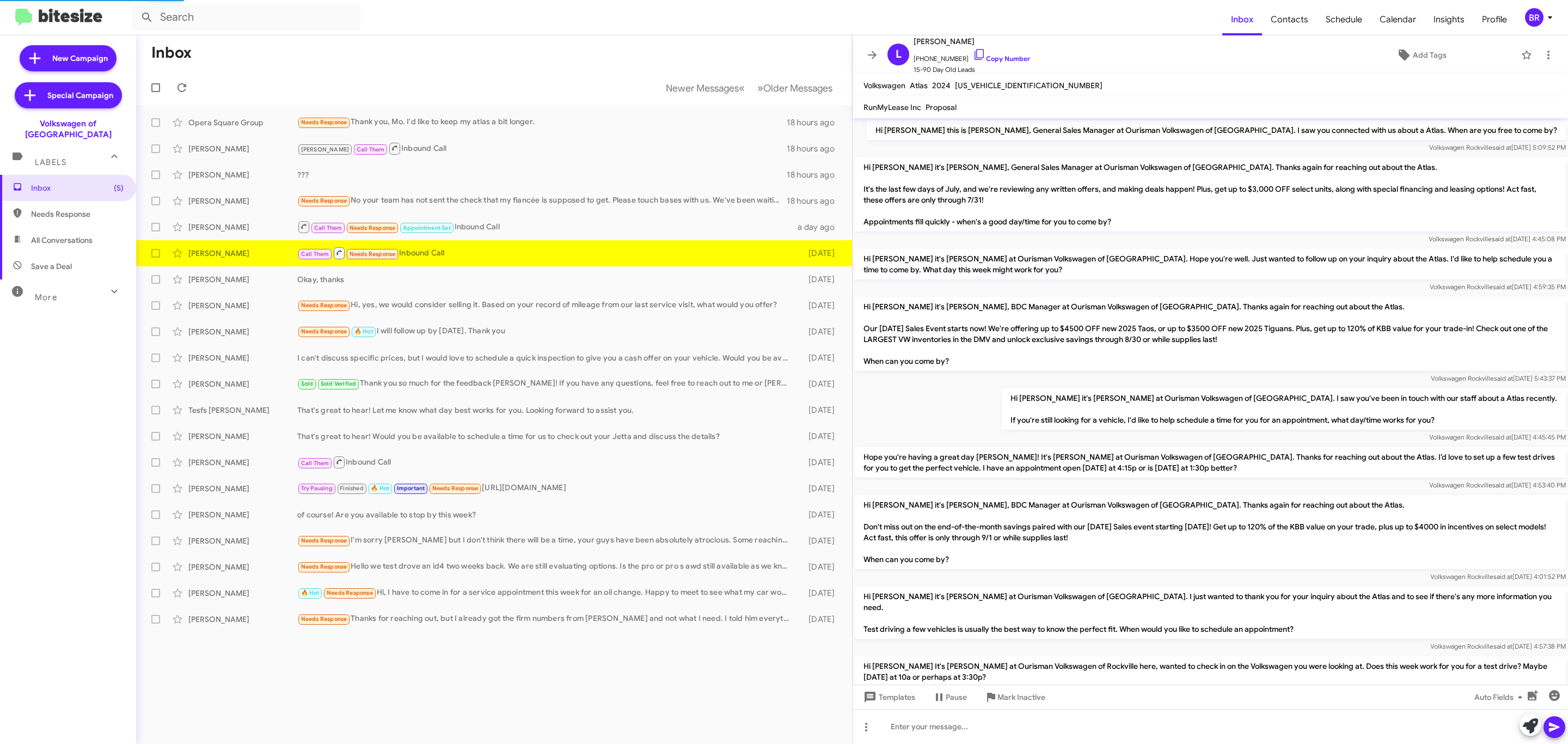
scroll to position [94, 0]
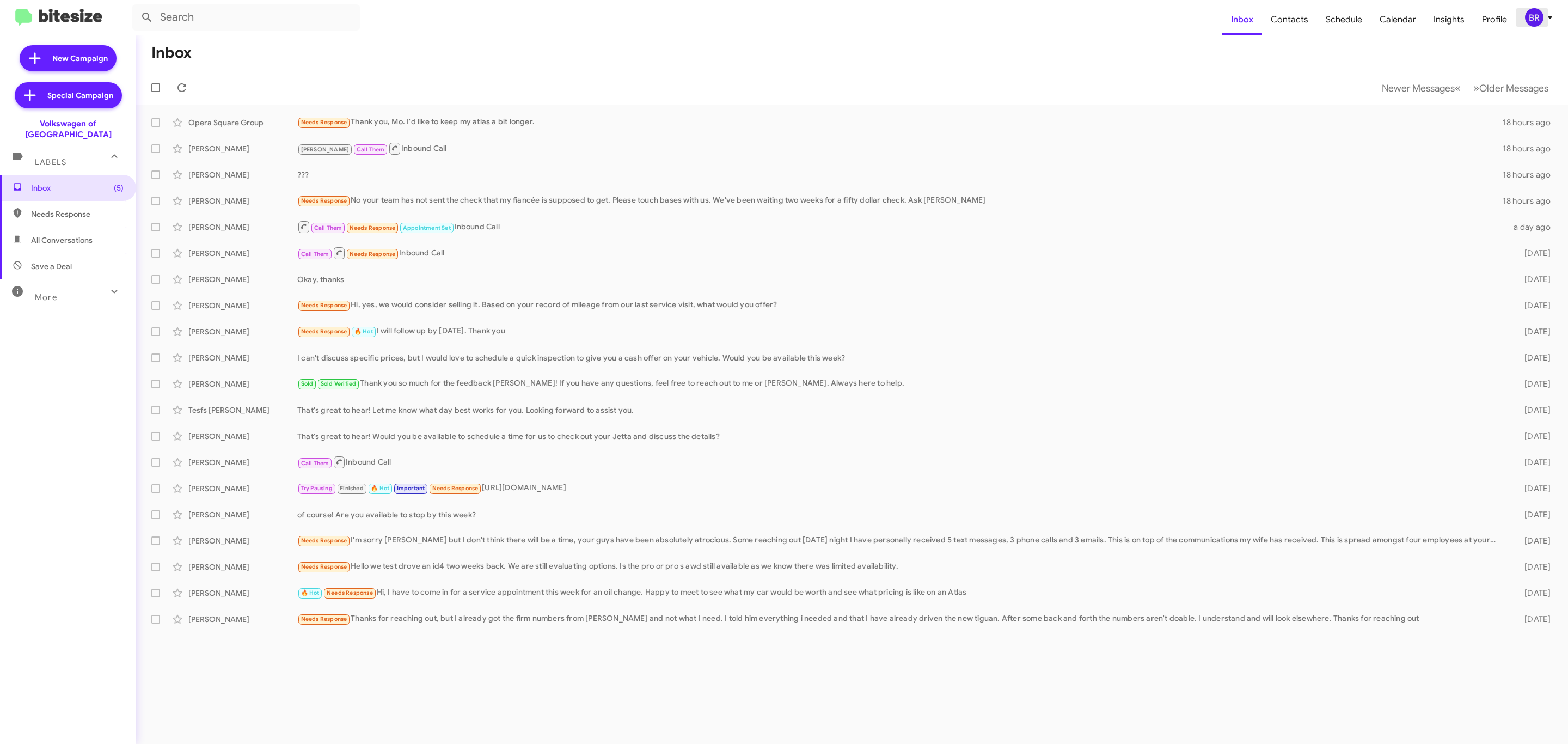
click at [1518, 22] on button "BR" at bounding box center [1536, 17] width 40 height 18
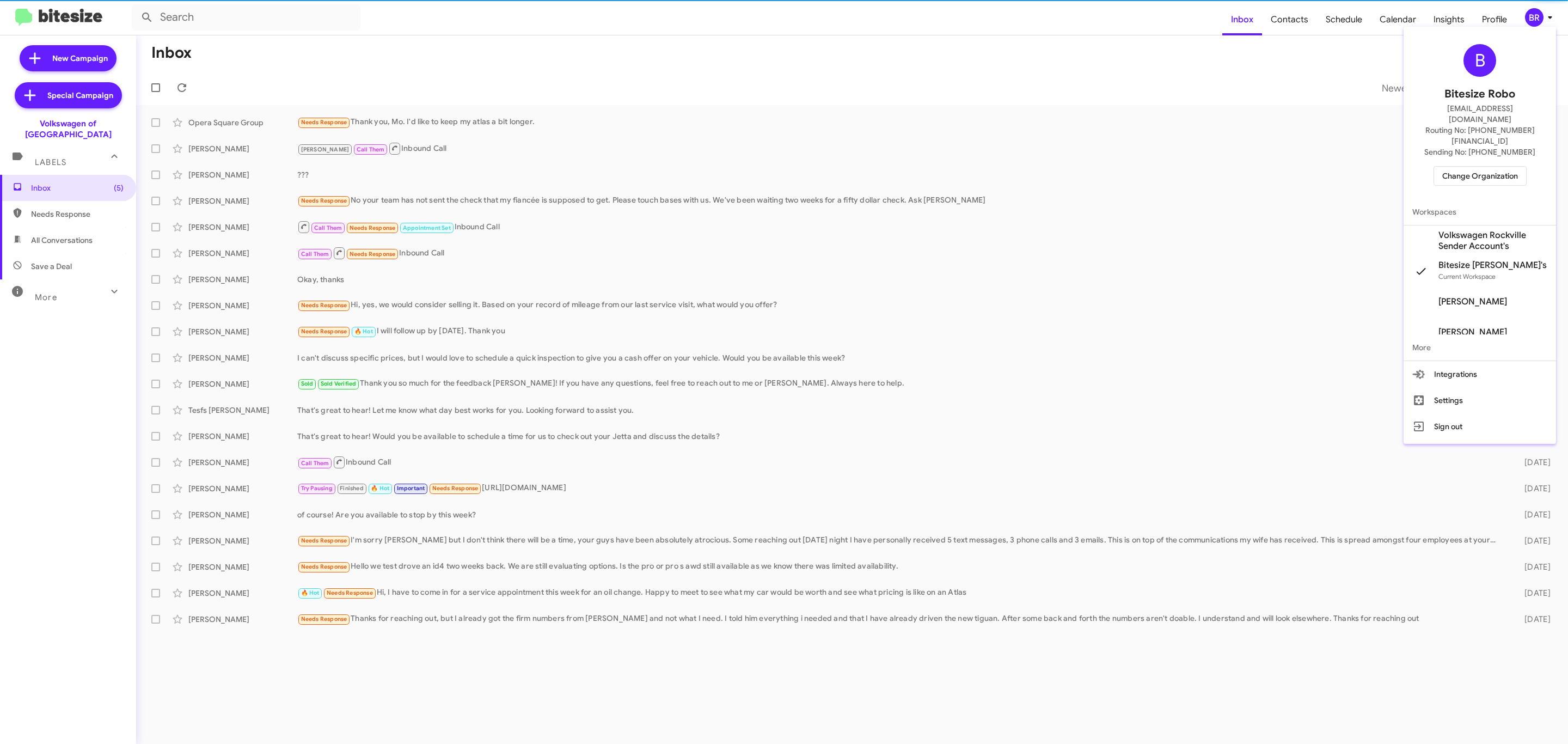
click at [1478, 167] on span "Change Organization" at bounding box center [1480, 176] width 75 height 18
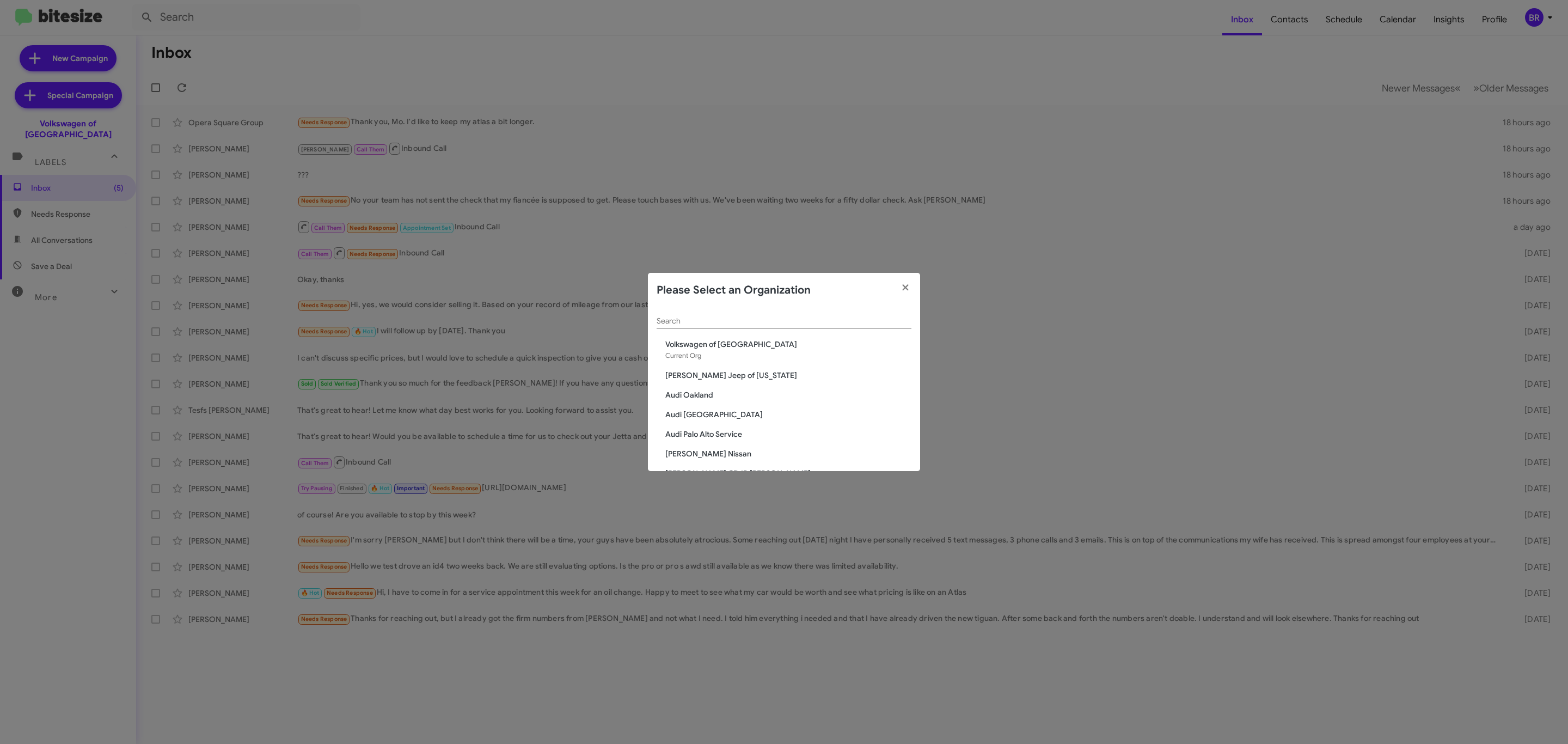
click at [794, 325] on input "Search" at bounding box center [784, 321] width 255 height 9
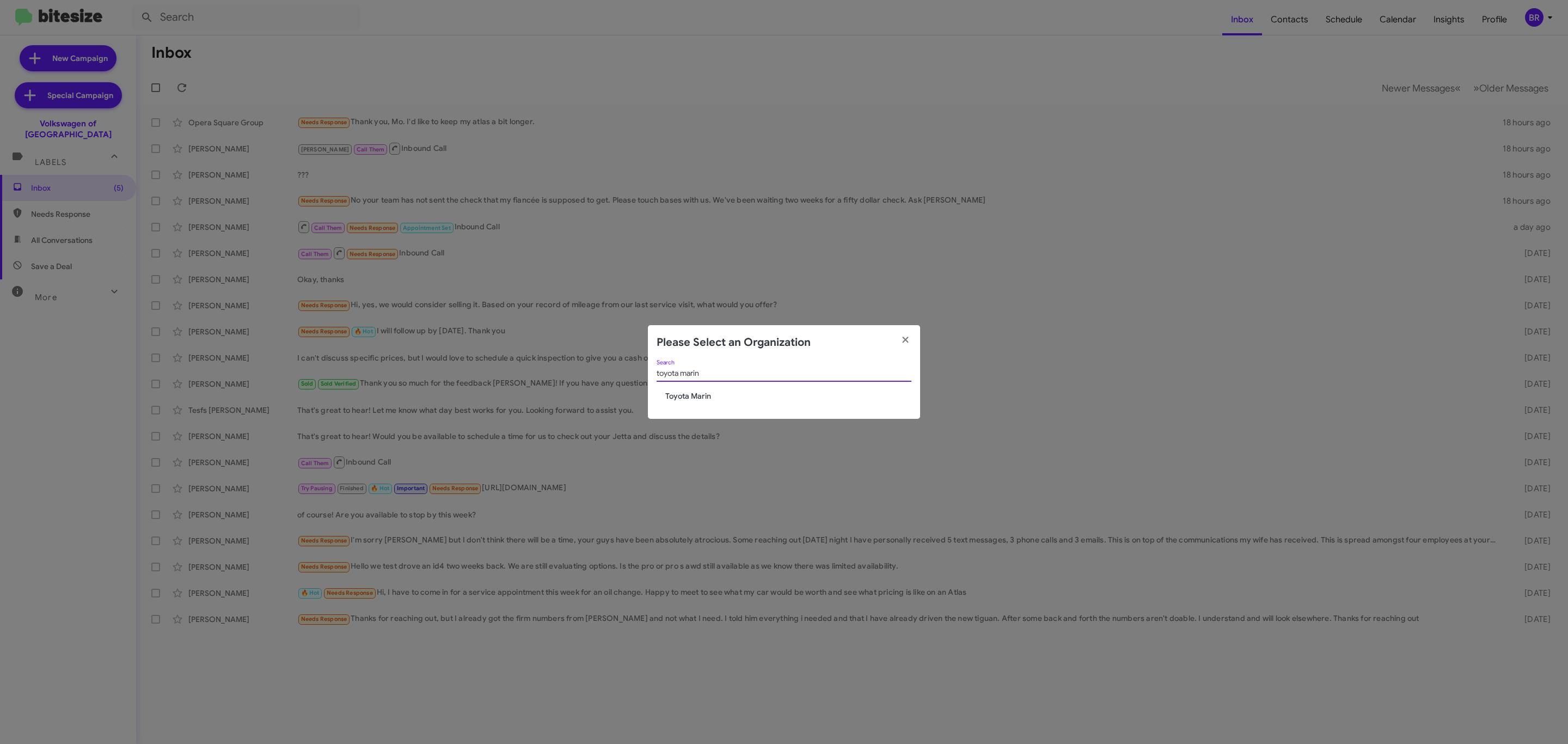
type input "toyota marin"
click at [708, 395] on span "Toyota Marin" at bounding box center [788, 396] width 246 height 11
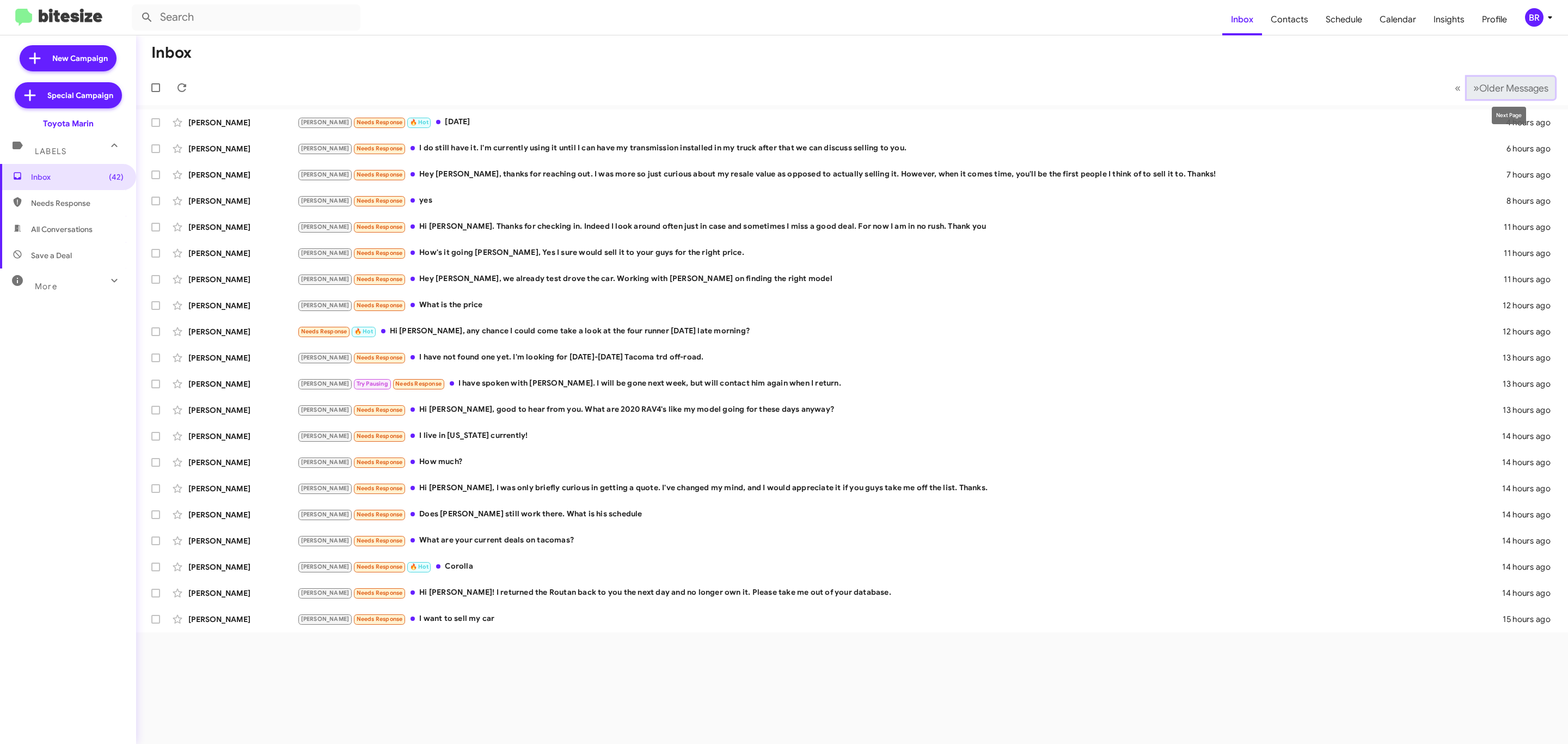
click at [1507, 90] on span "Older Messages" at bounding box center [1514, 88] width 69 height 12
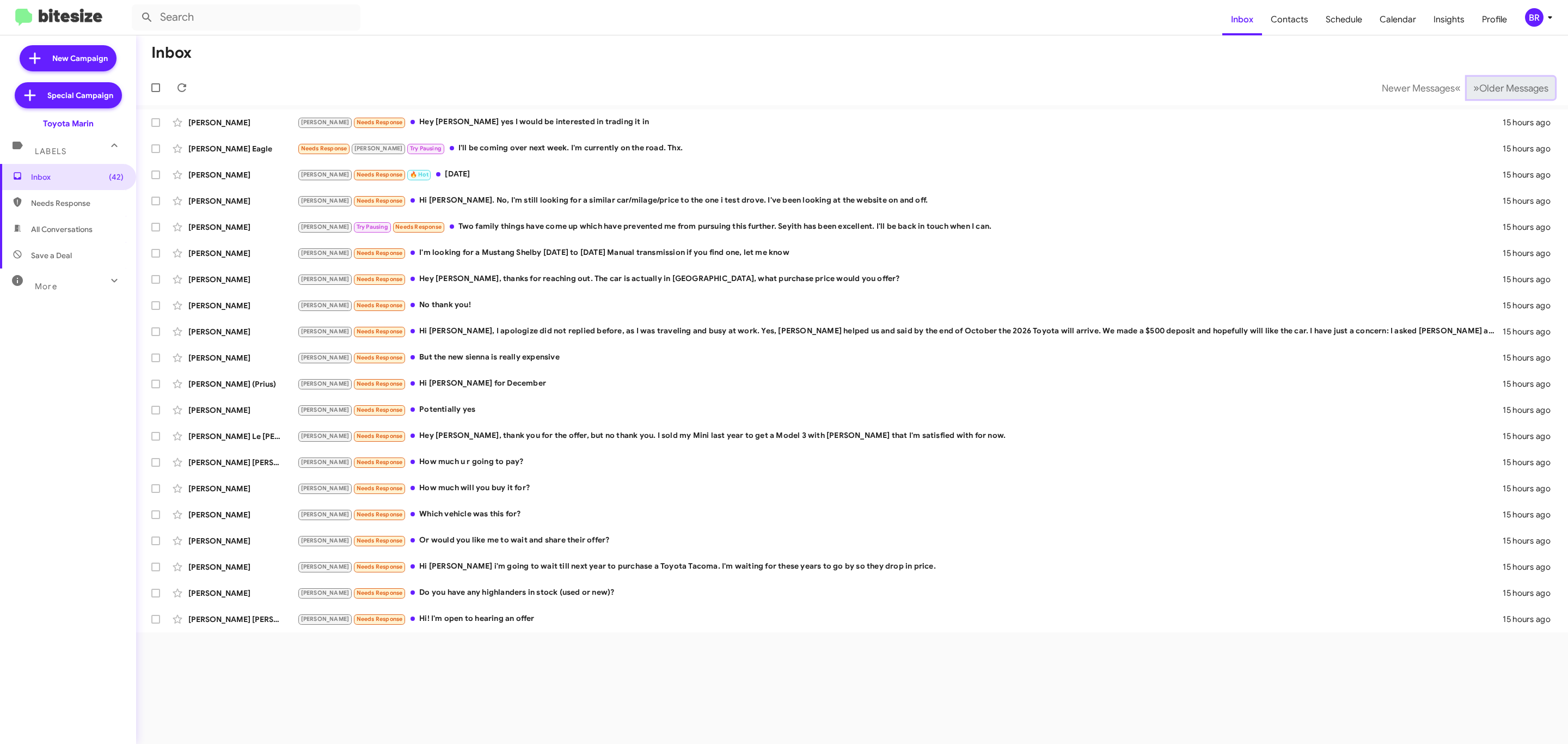
click at [1498, 90] on span "Older Messages" at bounding box center [1514, 88] width 69 height 12
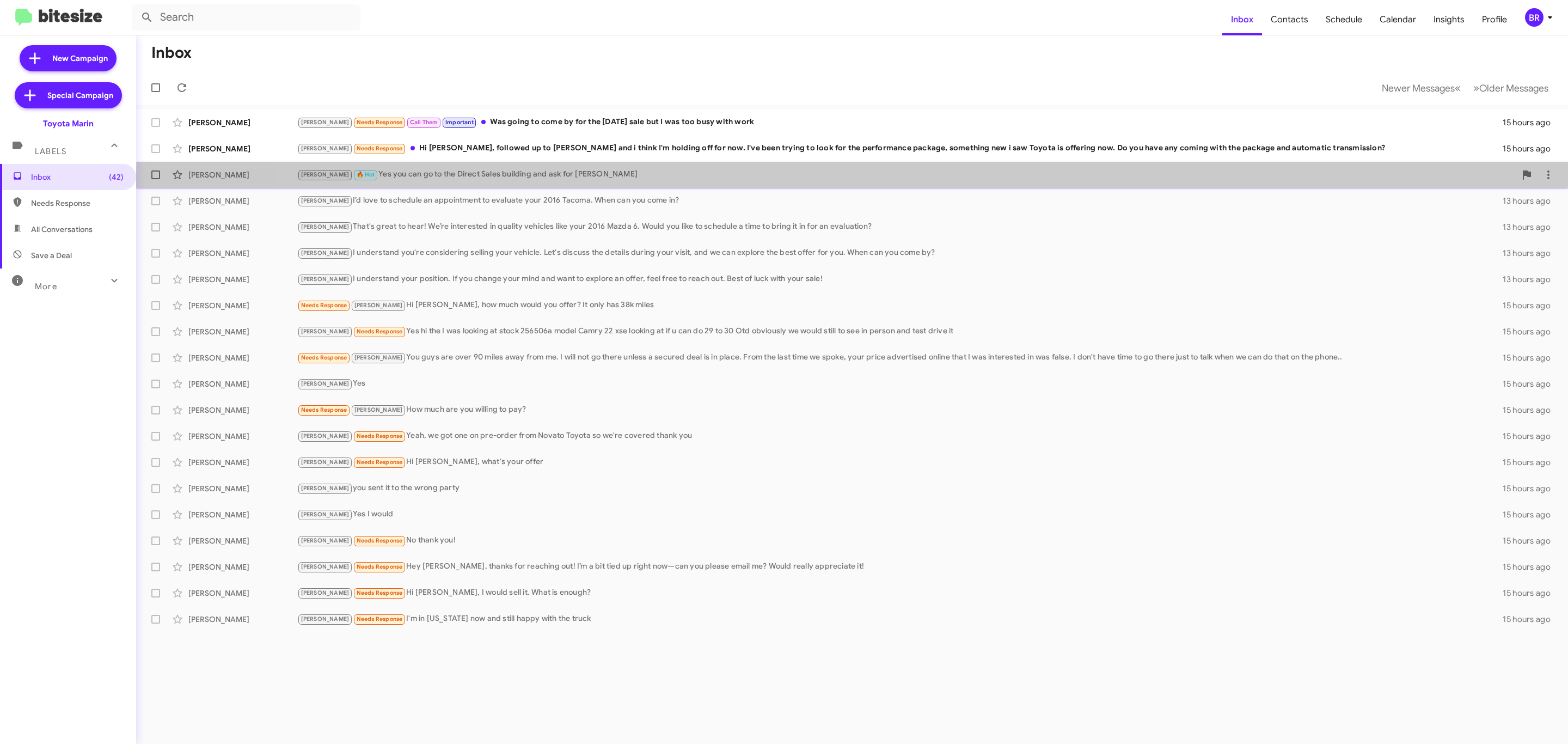
click at [940, 180] on div "[PERSON_NAME] 🔥 Hot Yes you can go to the Direct Sales building and ask for [PE…" at bounding box center [906, 174] width 1219 height 13
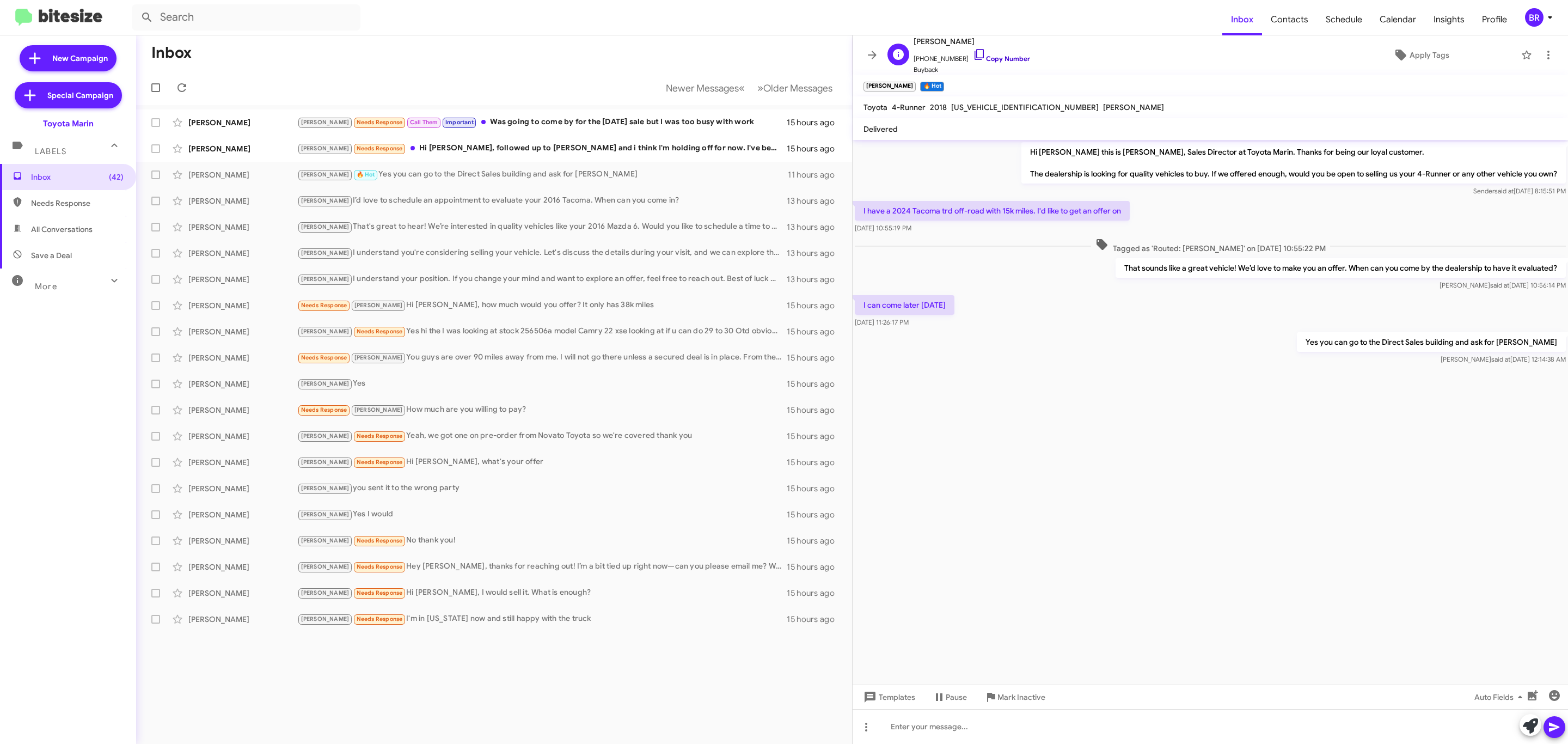
click at [993, 59] on link "Copy Number" at bounding box center [1001, 58] width 57 height 8
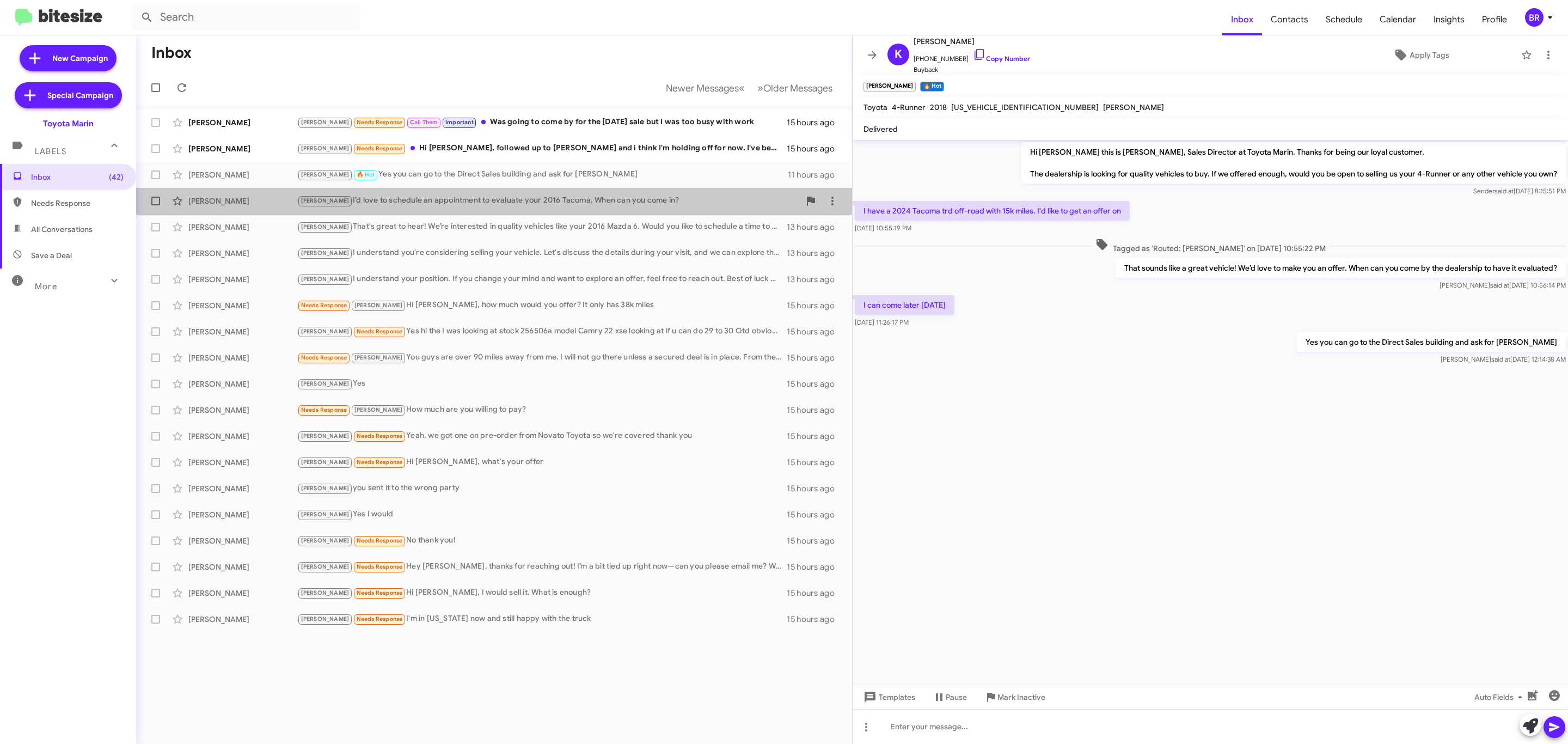
click at [610, 206] on div "[PERSON_NAME]’d love to schedule an appointment to evaluate your 2016 Tacoma. W…" at bounding box center [548, 200] width 503 height 13
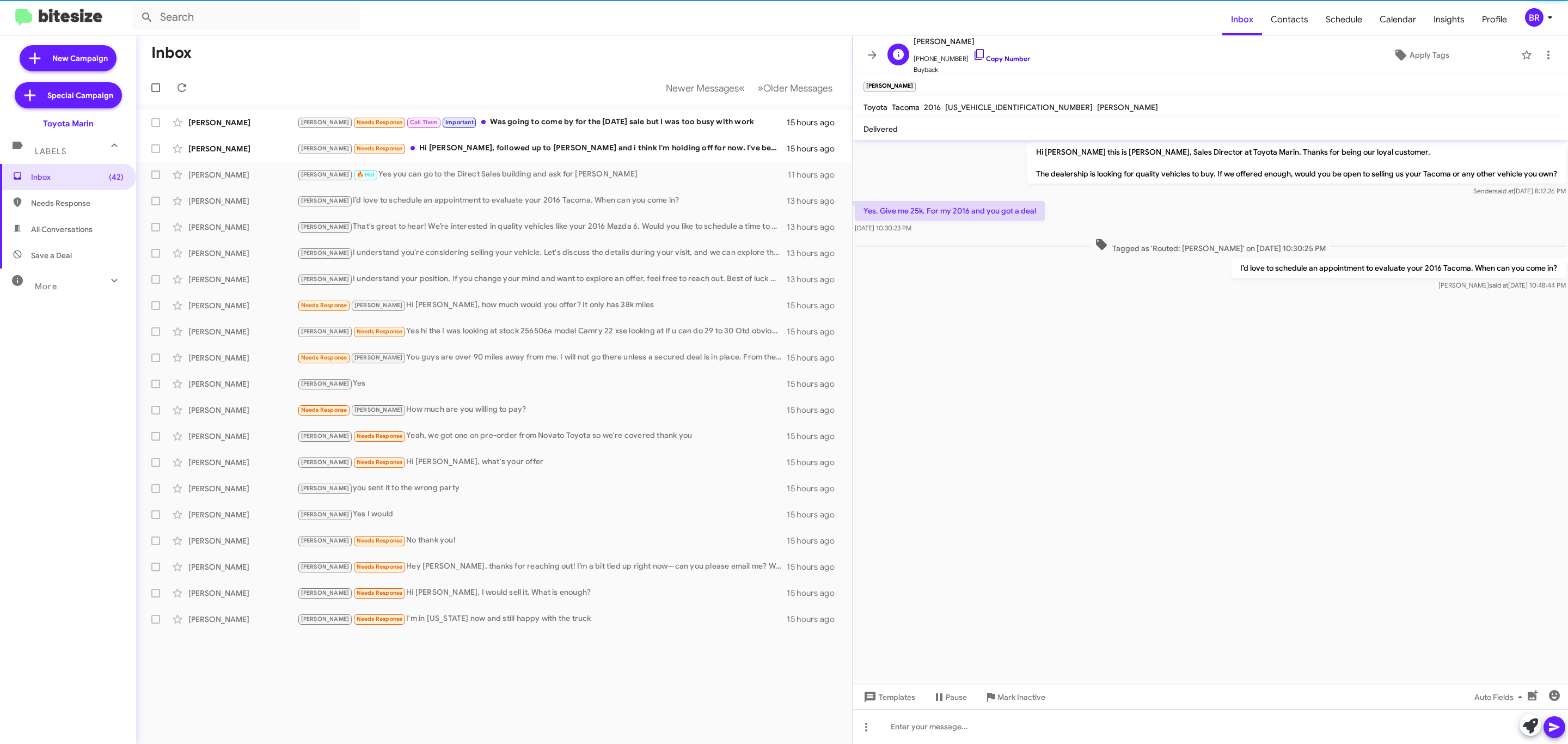
click at [999, 59] on link "Copy Number" at bounding box center [1001, 58] width 57 height 8
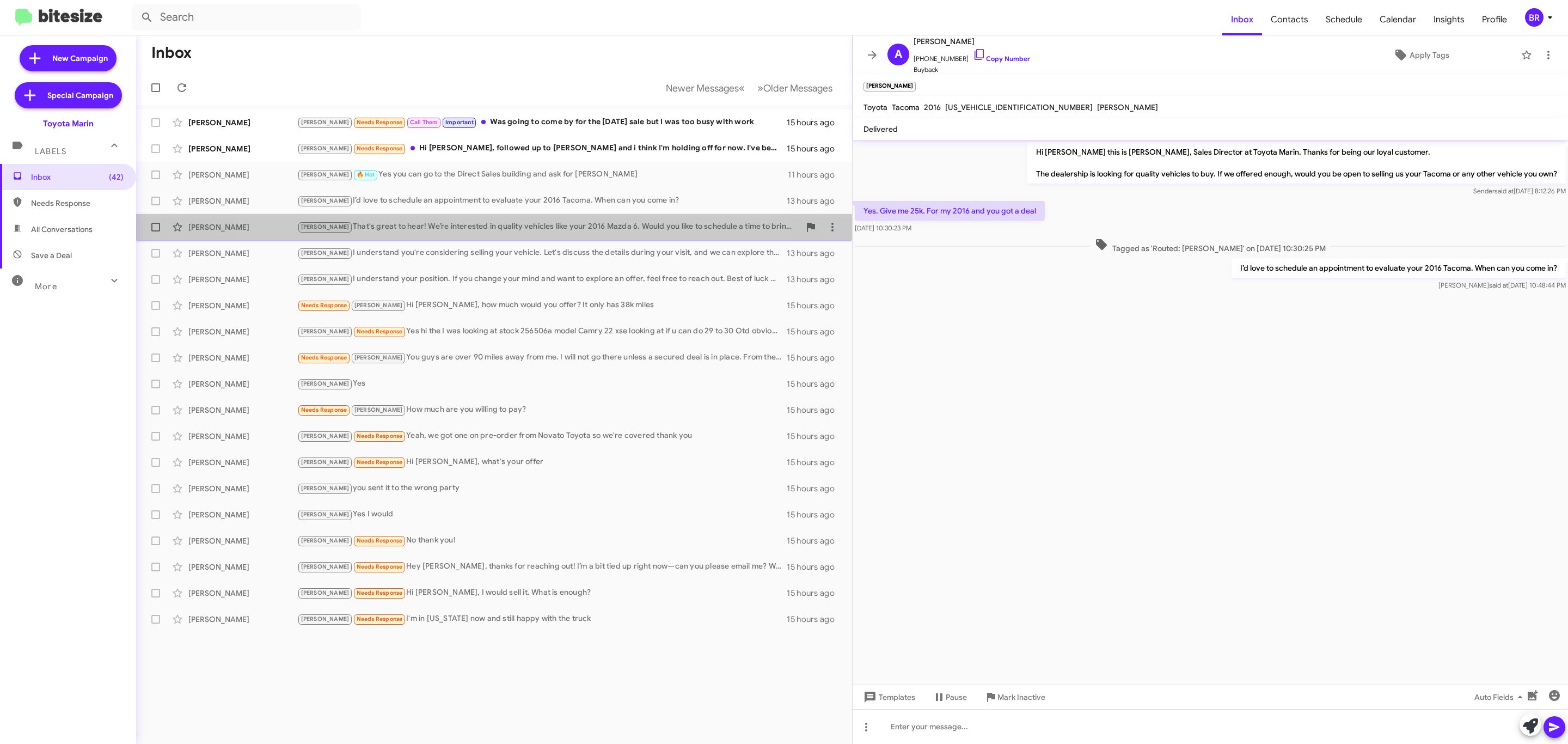
click at [476, 233] on div "[PERSON_NAME] That's great to hear! We’re interested in quality vehicles like y…" at bounding box center [548, 226] width 503 height 13
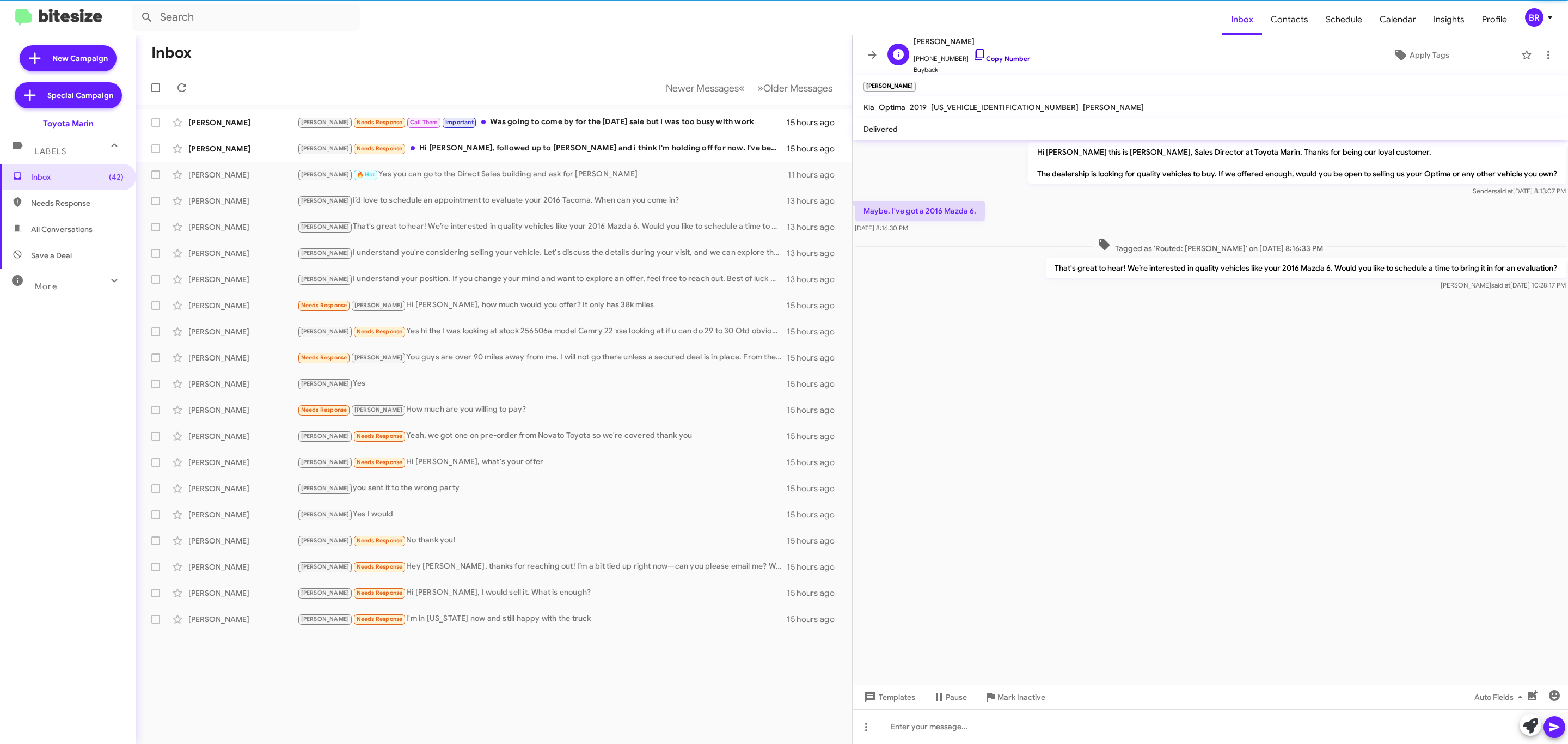
click at [1004, 59] on link "Copy Number" at bounding box center [1001, 58] width 57 height 8
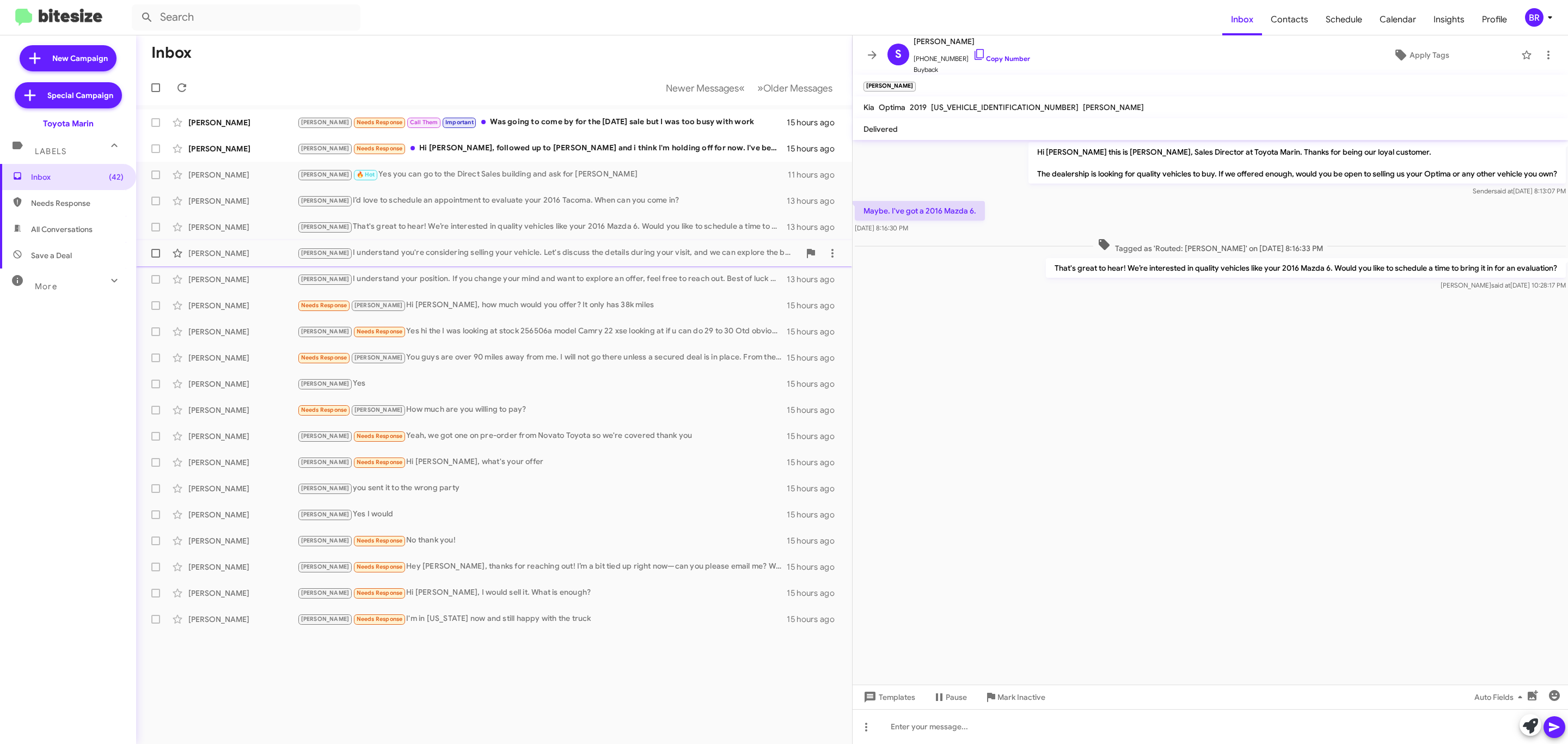
click at [586, 259] on div "[PERSON_NAME] I understand you're considering selling your vehicle. Let's discu…" at bounding box center [548, 253] width 503 height 13
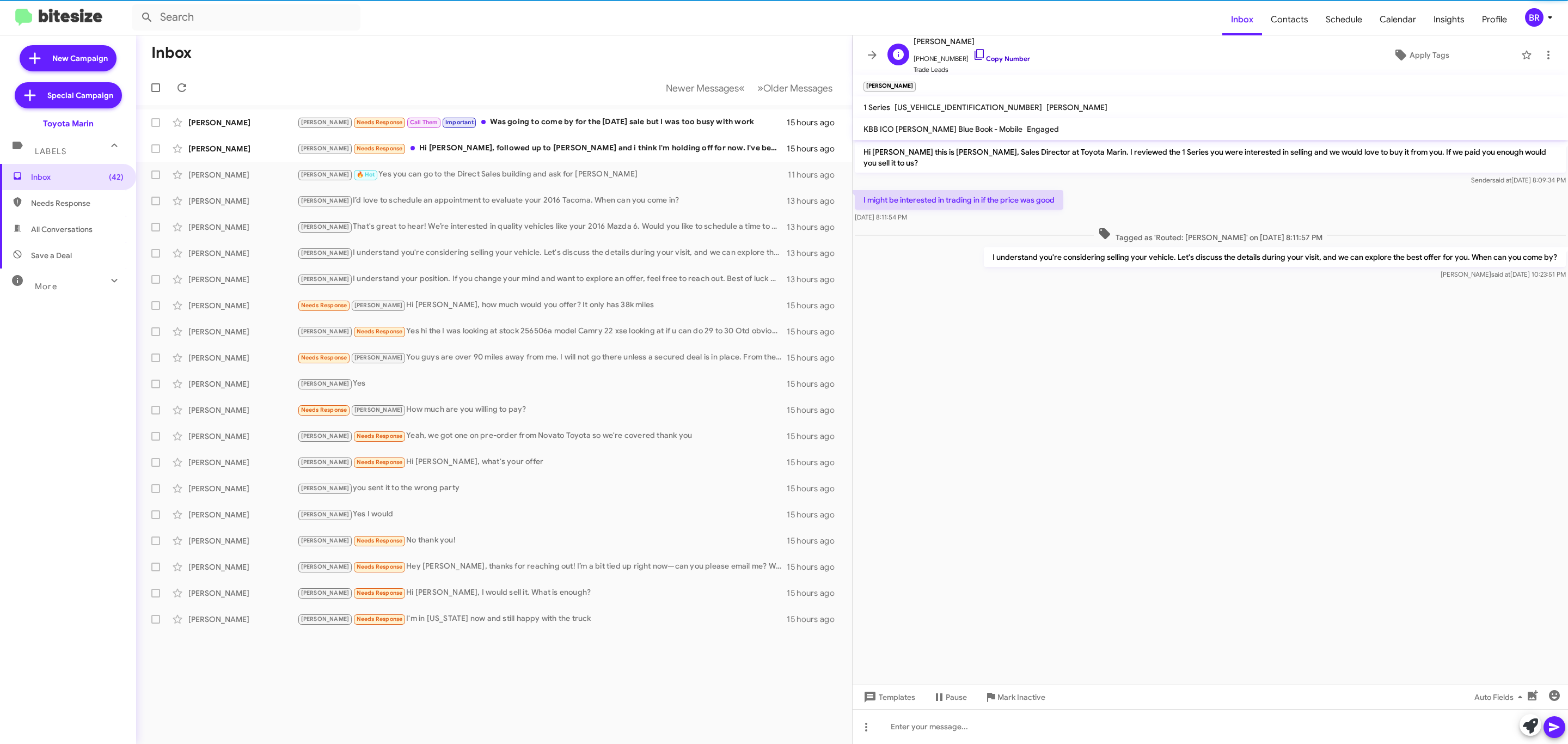
click at [999, 59] on link "Copy Number" at bounding box center [1001, 58] width 57 height 8
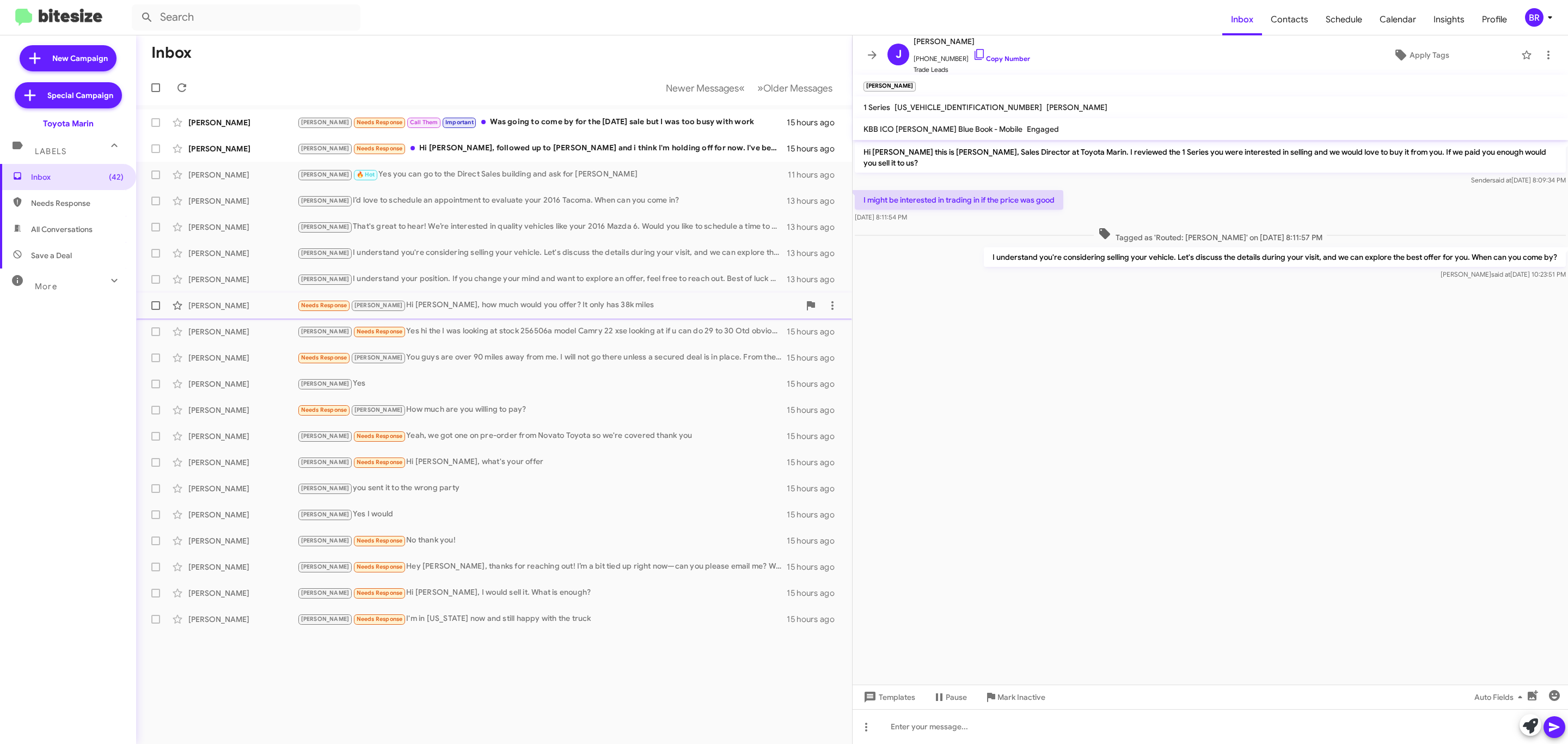
click at [212, 311] on div "[PERSON_NAME]" at bounding box center [242, 306] width 109 height 11
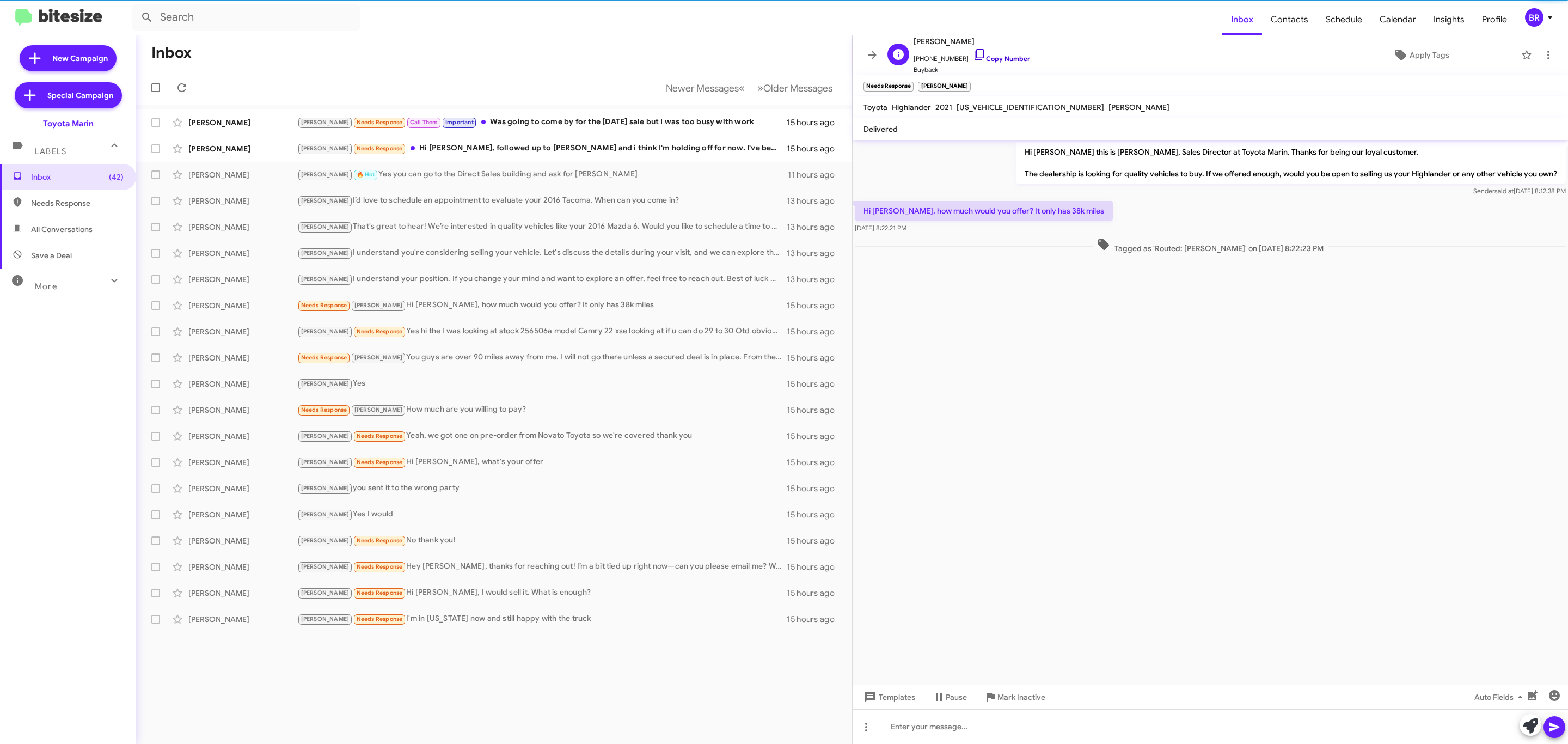
click at [985, 58] on link "Copy Number" at bounding box center [1001, 58] width 57 height 8
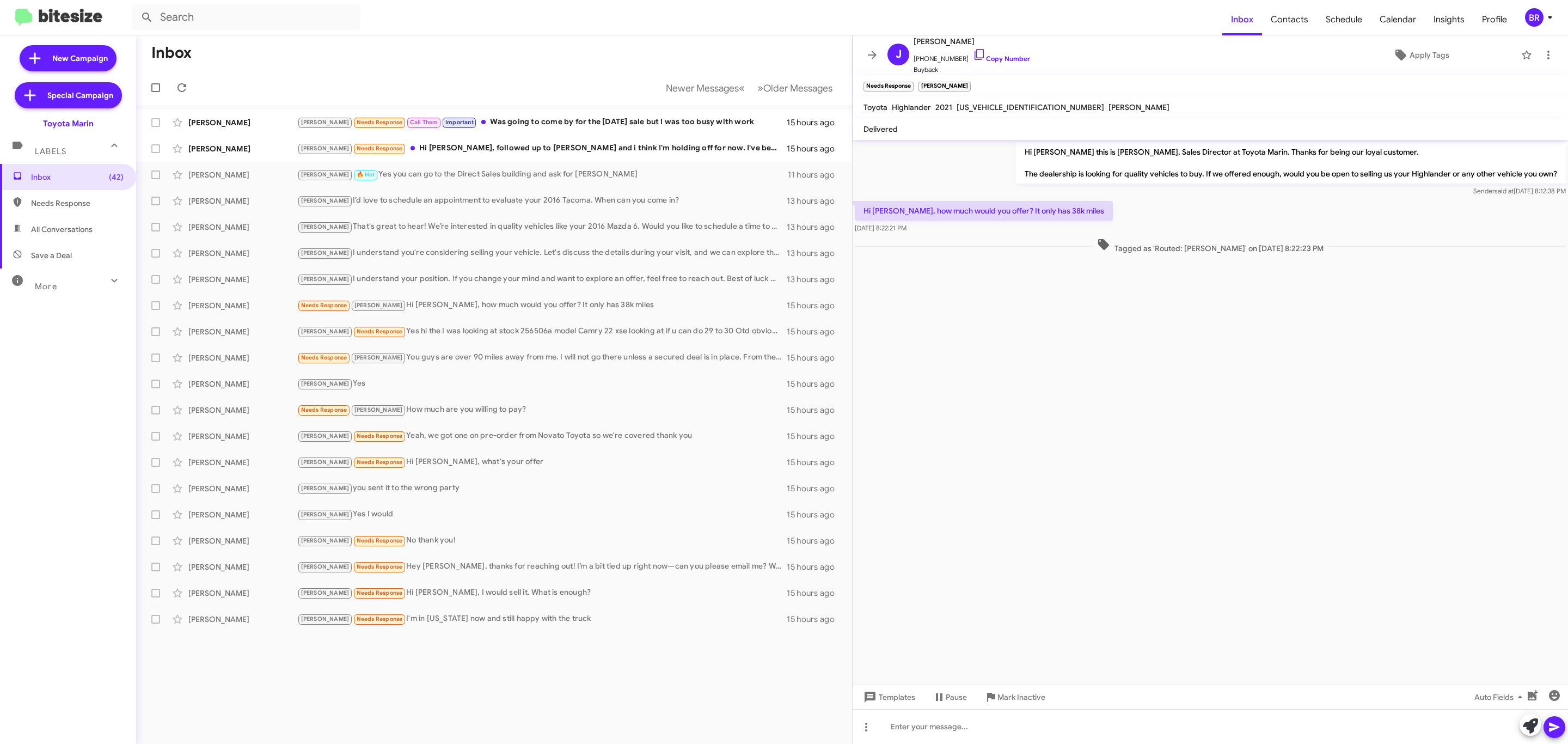
click at [823, 74] on mat-toolbar-row "Newer Messages « Previous » Next Older Messages" at bounding box center [494, 87] width 716 height 35
click at [803, 84] on span "Older Messages" at bounding box center [798, 88] width 69 height 12
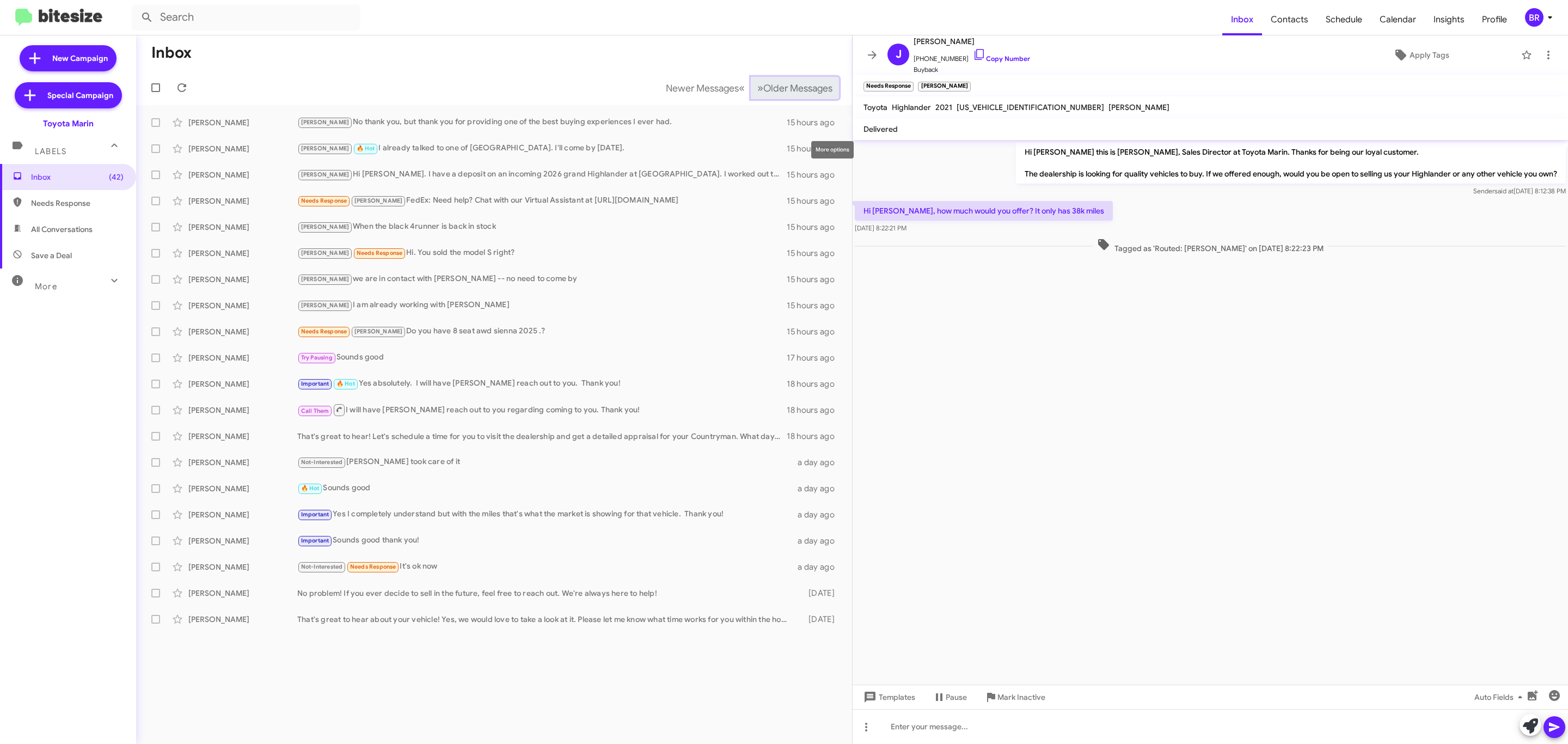
click at [813, 89] on span "Older Messages" at bounding box center [798, 88] width 69 height 12
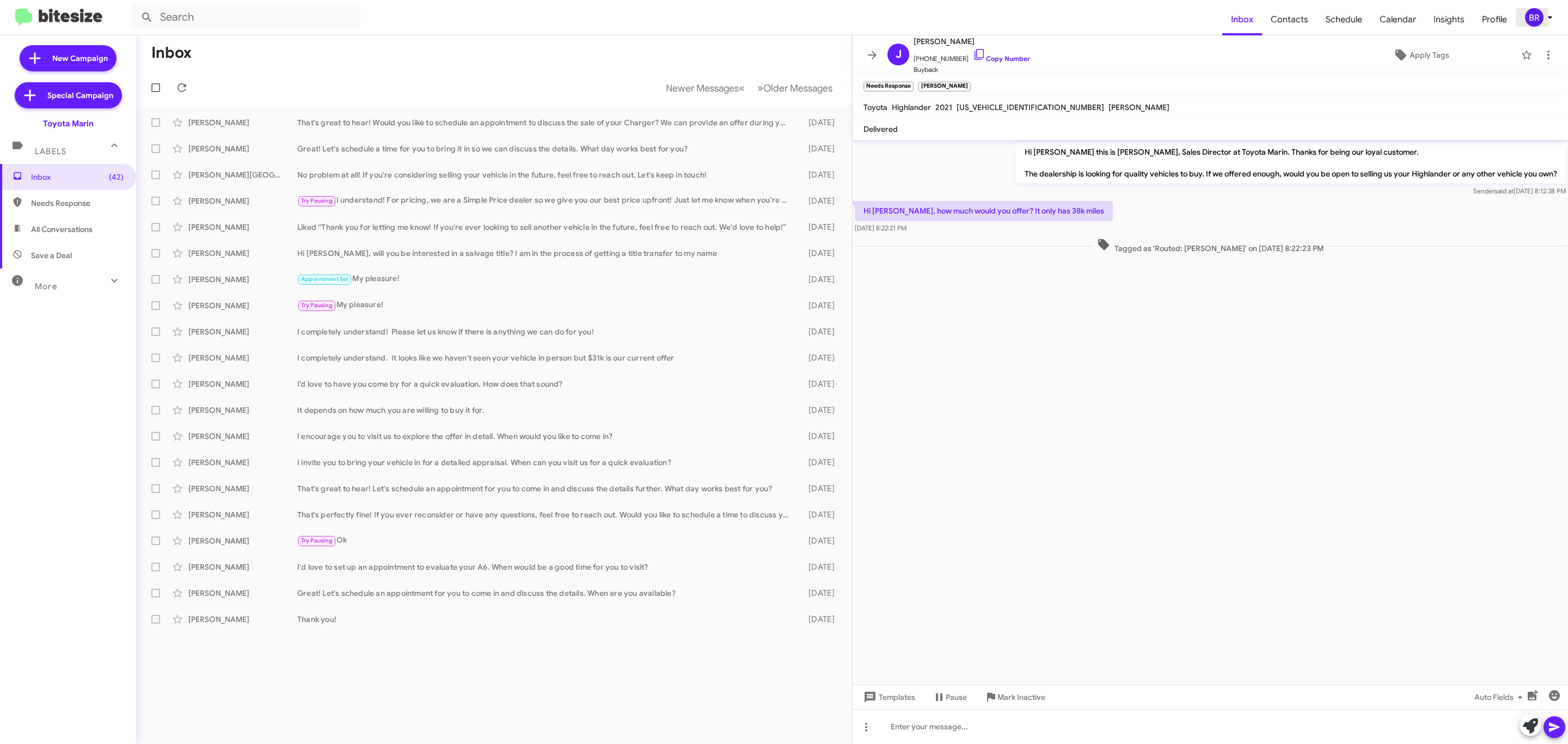
click at [1522, 20] on button "BR" at bounding box center [1536, 17] width 40 height 18
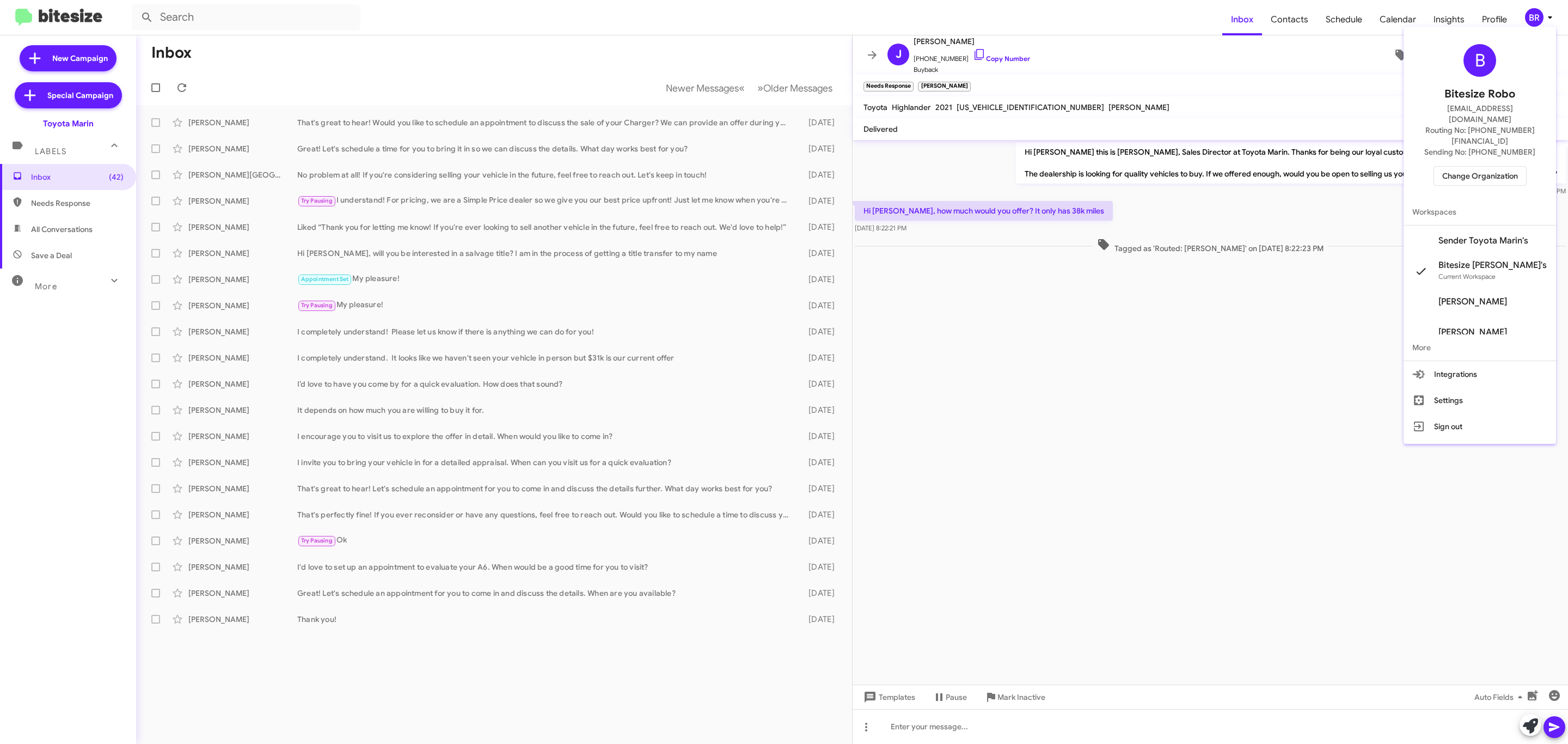
click at [1485, 167] on span "Change Organization" at bounding box center [1480, 176] width 75 height 18
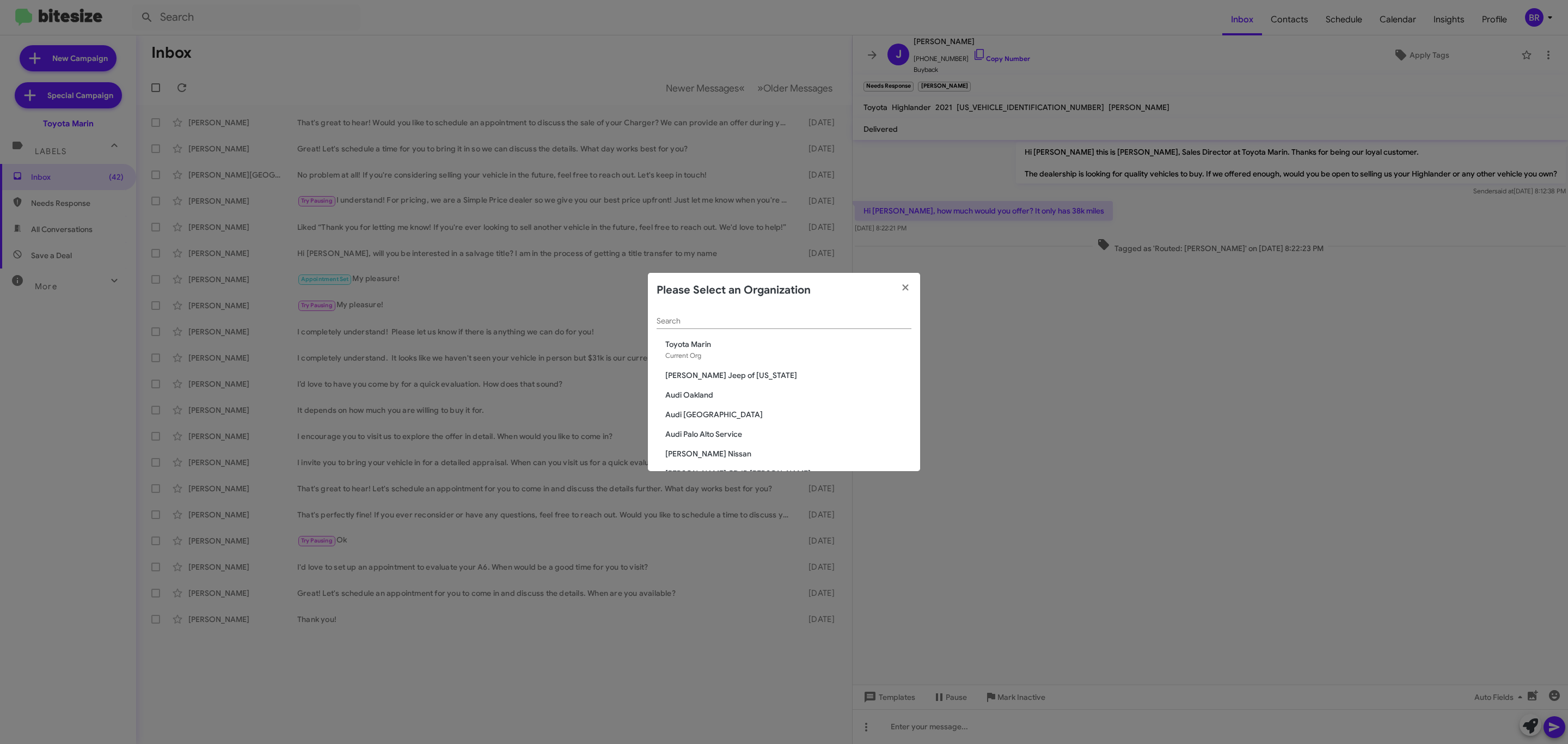
click at [771, 314] on div "Search" at bounding box center [784, 318] width 255 height 21
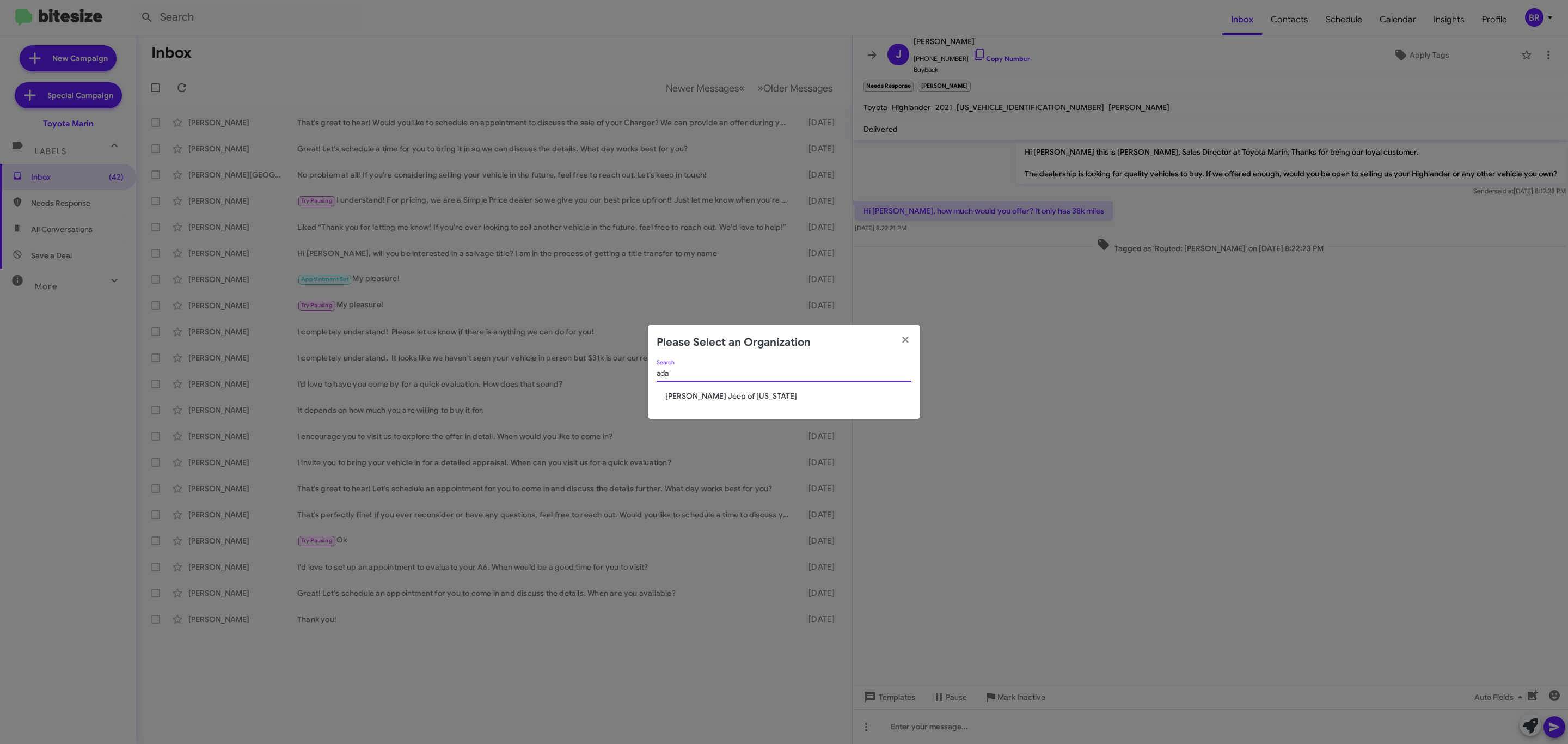
type input "ada"
click at [705, 392] on span "[PERSON_NAME] Jeep of [US_STATE]" at bounding box center [788, 396] width 246 height 11
